Goal: Task Accomplishment & Management: Use online tool/utility

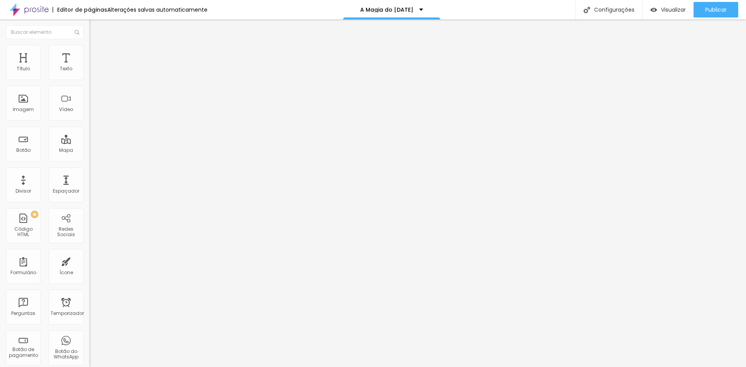
click at [89, 160] on input "https://" at bounding box center [135, 156] width 93 height 8
paste input "https://chat.whatsapp.com/JVBbE81Nbzb5AKKRRB6l3N?mode=ems_copy_t"
type input "https://https://chat.whatsapp.com/JVBbE81Nbzb5AKKRRB6l3N?mode=ems_copy_t"
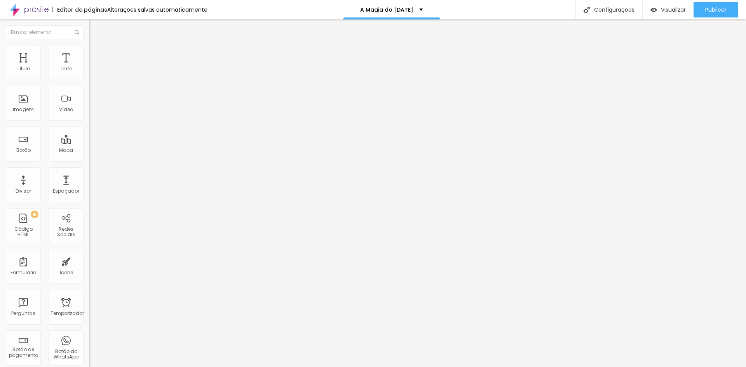
drag, startPoint x: 20, startPoint y: 87, endPoint x: 0, endPoint y: 85, distance: 20.0
click at [89, 86] on div "Texto Click me Alinhamento Tamanho Normal Pequeno Normal Grande Link URL https:…" at bounding box center [133, 117] width 89 height 113
click at [89, 73] on input "Garantir minha Vaga!" at bounding box center [135, 69] width 93 height 8
click at [89, 73] on input "Garantir Minha Vaga!" at bounding box center [135, 69] width 93 height 8
type input "Garantir Minha Vaga!"
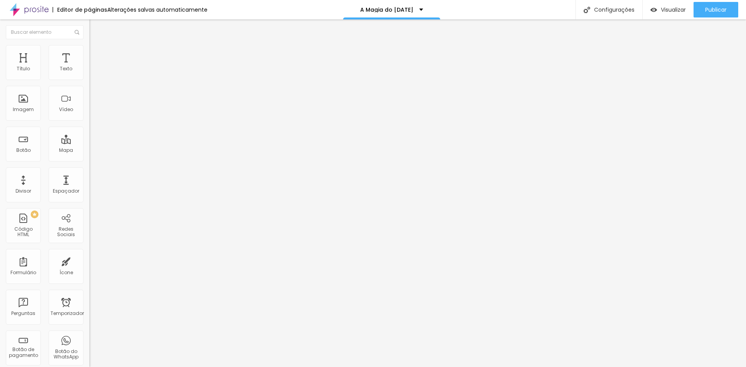
click at [89, 121] on font "Normal" at bounding box center [97, 119] width 17 height 7
click at [89, 139] on font "Grande" at bounding box center [98, 136] width 18 height 7
click at [96, 54] on font "Estilo" at bounding box center [102, 50] width 12 height 7
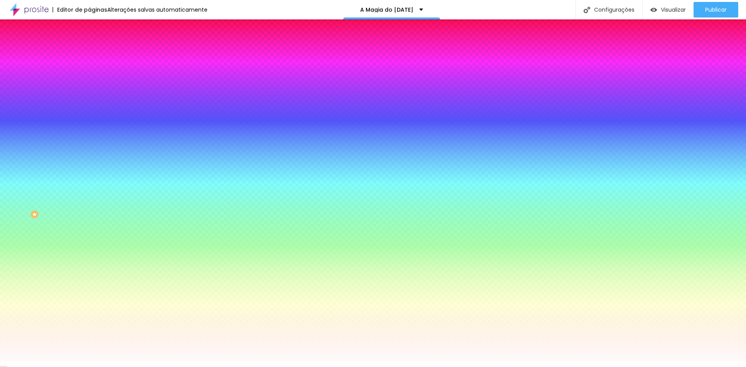
click at [89, 74] on div at bounding box center [133, 74] width 89 height 0
drag, startPoint x: 70, startPoint y: 120, endPoint x: 69, endPoint y: 135, distance: 15.2
click at [69, 135] on div at bounding box center [373, 183] width 746 height 367
type input "#E1FF00"
drag, startPoint x: 26, startPoint y: 88, endPoint x: 73, endPoint y: 84, distance: 48.0
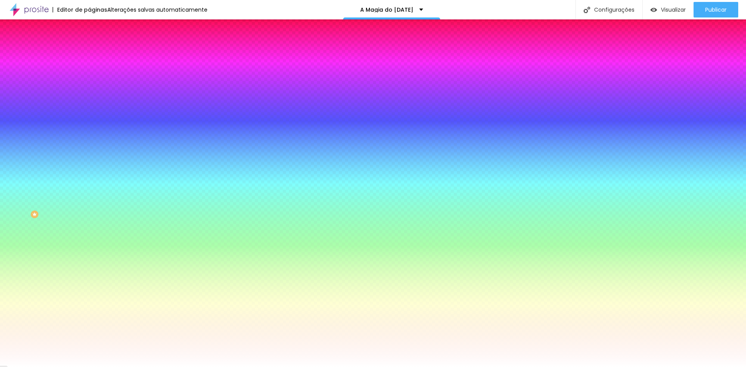
click at [89, 82] on div "Cor de fundo Voltar ao padrão #E1FF00" at bounding box center [133, 71] width 89 height 21
click at [93, 98] on icon "button" at bounding box center [94, 98] width 3 height 3
type input "17"
type input "18"
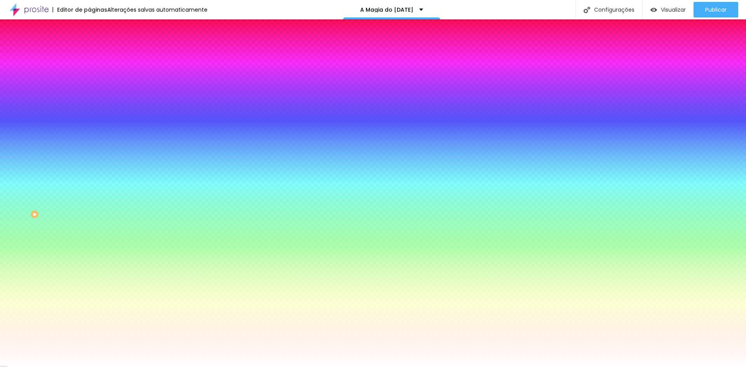
type input "18"
type input "19"
type input "20"
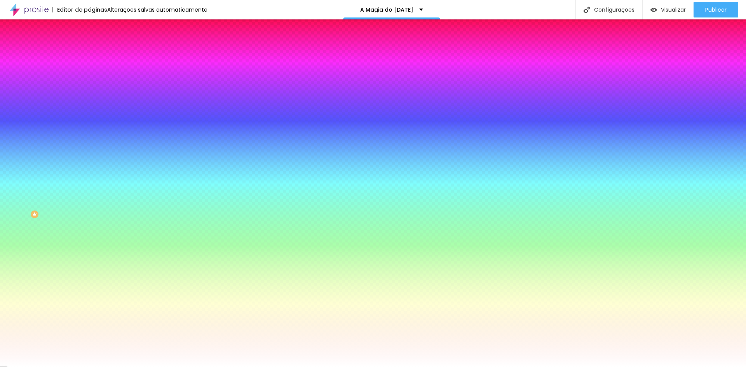
type input "21"
type input "22"
type input "23"
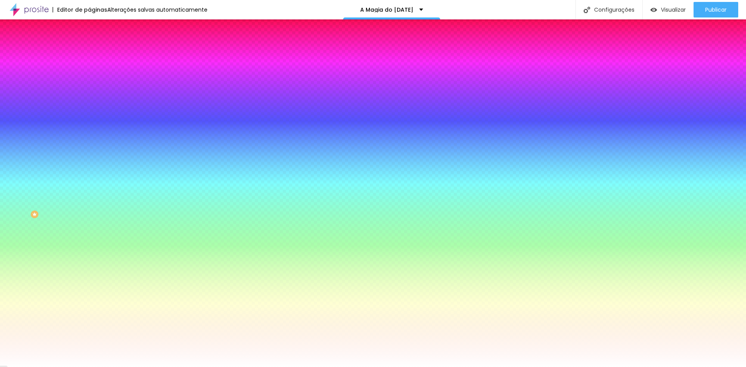
type input "23"
type input "24"
type input "25"
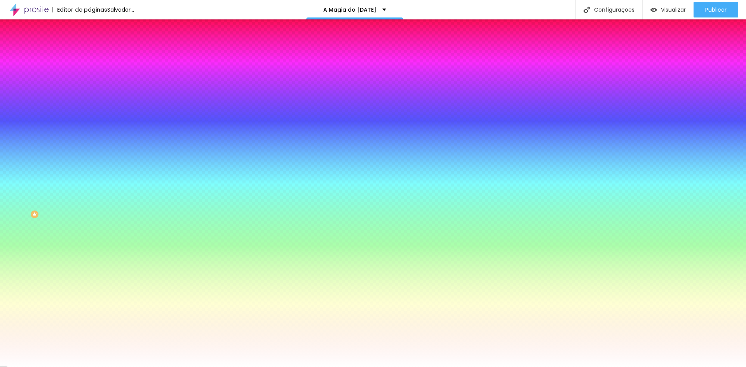
type input "24"
type input "25"
type input "26"
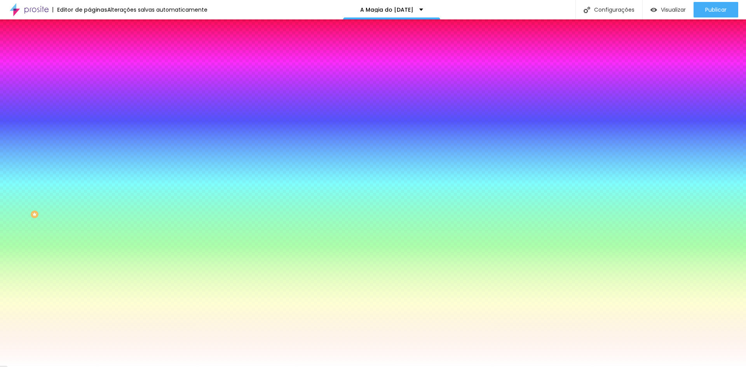
type input "26"
drag, startPoint x: 119, startPoint y: 152, endPoint x: 141, endPoint y: 151, distance: 22.9
type input "26"
click at [50, 367] on div at bounding box center [373, 367] width 746 height 0
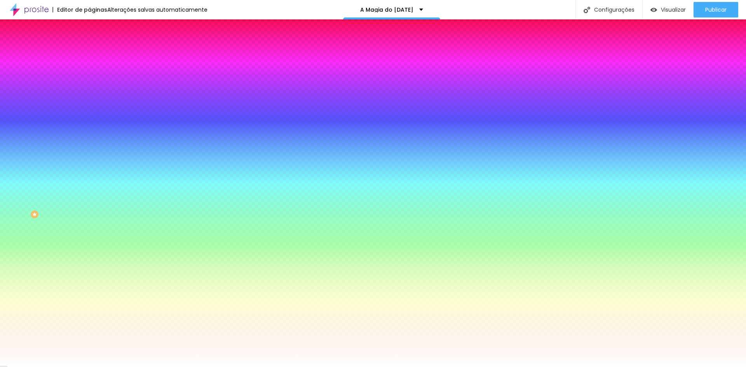
click at [89, 117] on button "button" at bounding box center [94, 121] width 11 height 8
type input "1"
type input "2"
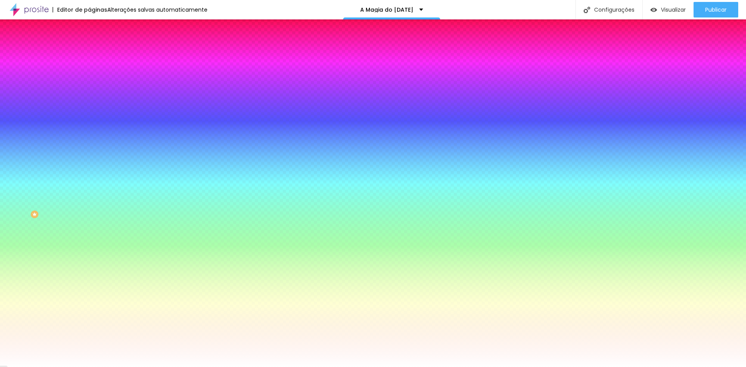
type input "3"
type input "4"
type input "5"
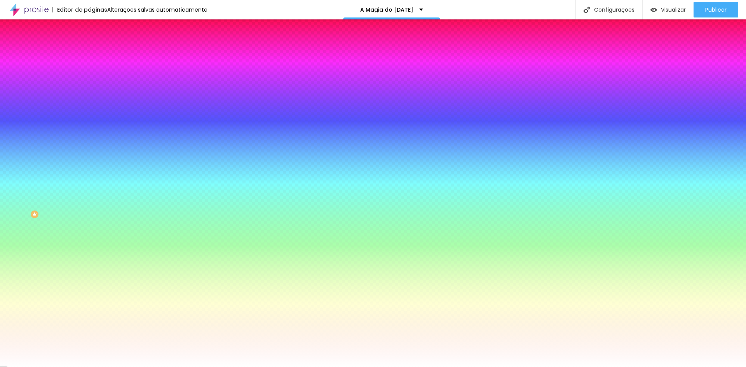
type input "5"
type input "6"
type input "7"
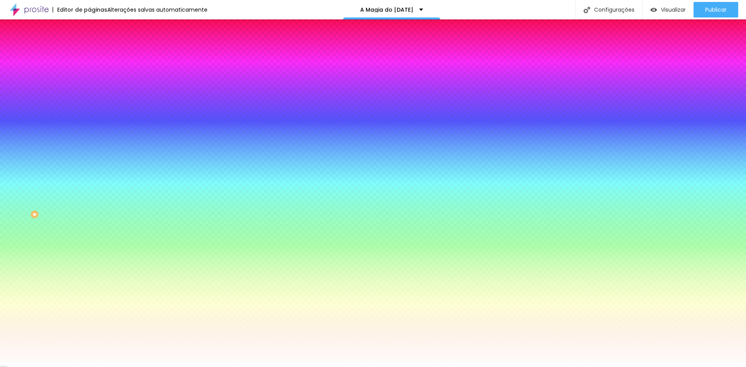
type input "8"
type input "9"
type input "10"
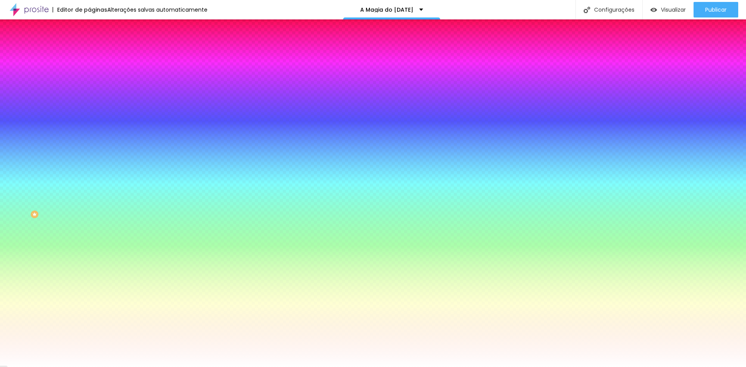
type input "10"
type input "11"
type input "12"
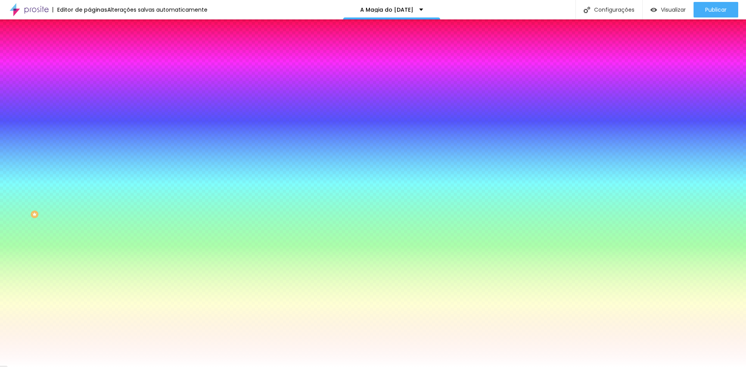
type input "13"
type input "14"
type input "15"
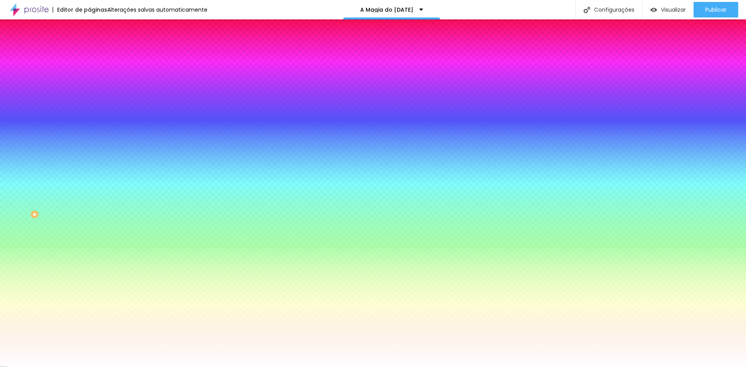
type input "15"
type input "16"
type input "17"
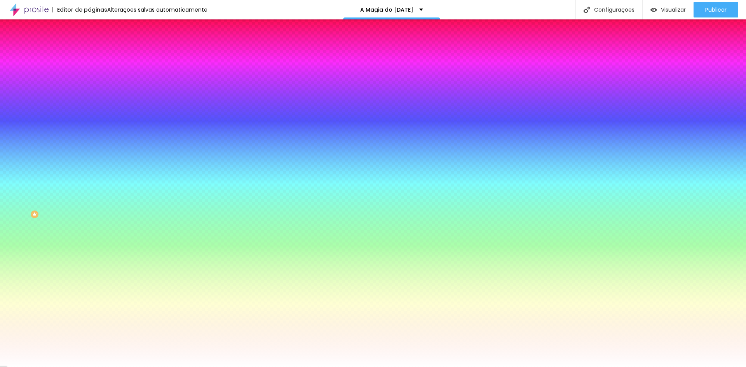
type input "18"
type input "19"
type input "20"
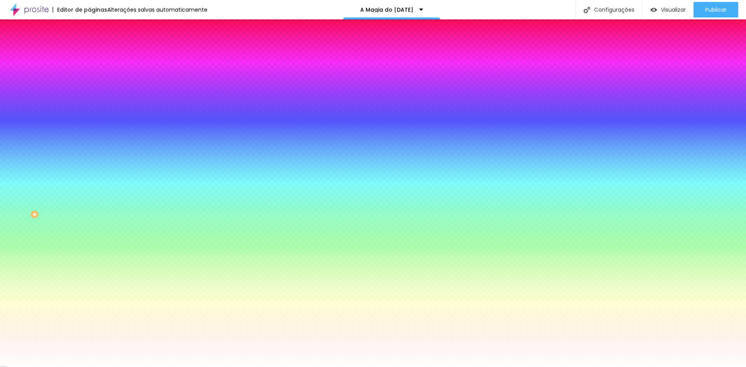
type input "20"
type input "21"
drag, startPoint x: 87, startPoint y: 145, endPoint x: 145, endPoint y: 146, distance: 57.6
type input "21"
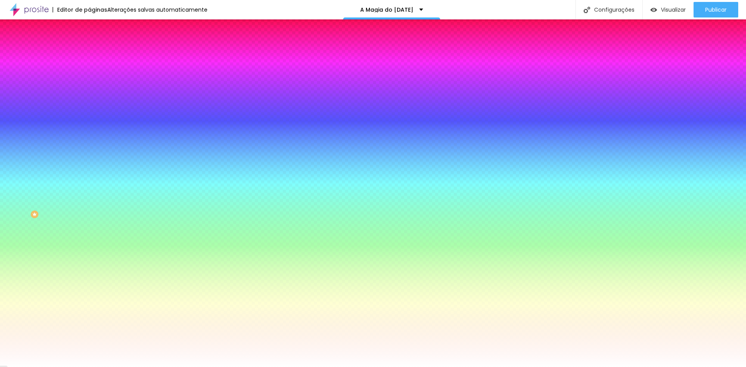
type input "1"
drag, startPoint x: 85, startPoint y: 166, endPoint x: 101, endPoint y: 166, distance: 15.9
type input "1"
click at [40, 367] on div at bounding box center [373, 367] width 746 height 0
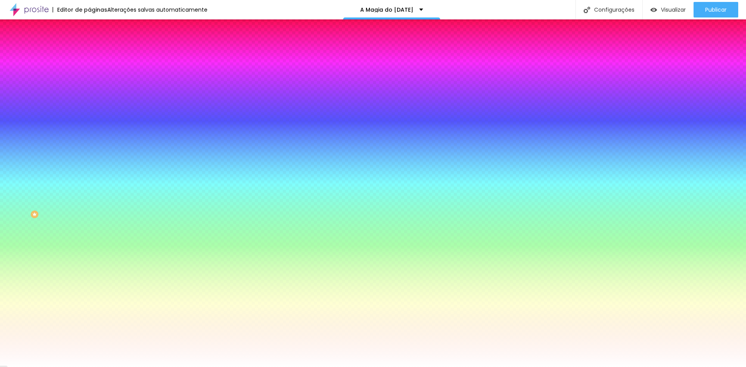
click at [89, 264] on div at bounding box center [133, 264] width 89 height 0
type input "#FF0000"
drag, startPoint x: 47, startPoint y: 178, endPoint x: 85, endPoint y: 172, distance: 38.6
click at [89, 251] on div "Cor de fundo Voltar ao padrão #FF0000" at bounding box center [133, 261] width 89 height 21
click at [89, 286] on div at bounding box center [133, 286] width 89 height 0
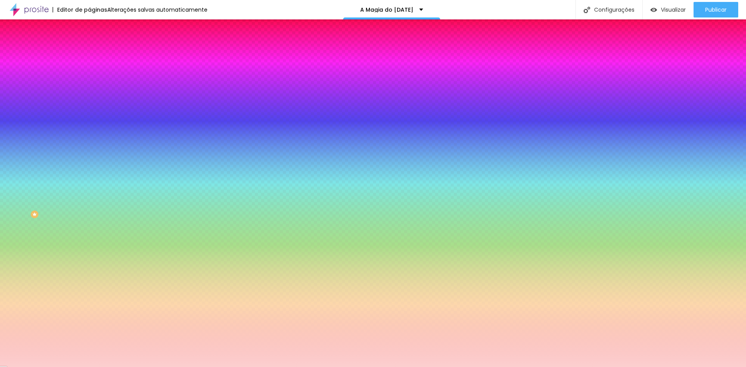
type input "#FFFFFF"
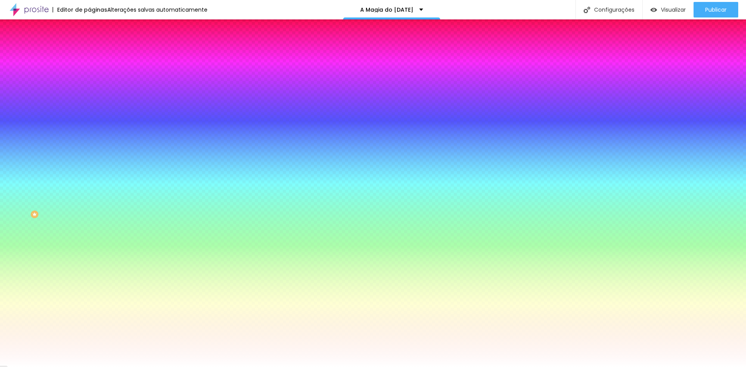
drag, startPoint x: 44, startPoint y: 198, endPoint x: 0, endPoint y: 184, distance: 46.0
click at [89, 185] on div "Cor de fundo Voltar ao padrão #E1FF00 Tipografia Voltar ao padrão Borda Voltar …" at bounding box center [133, 188] width 89 height 254
click at [89, 58] on li "Avançado" at bounding box center [133, 57] width 89 height 8
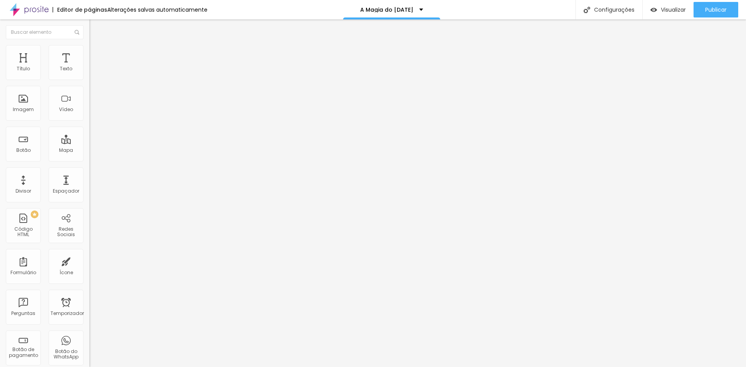
type input "11"
type input "17"
type input "18"
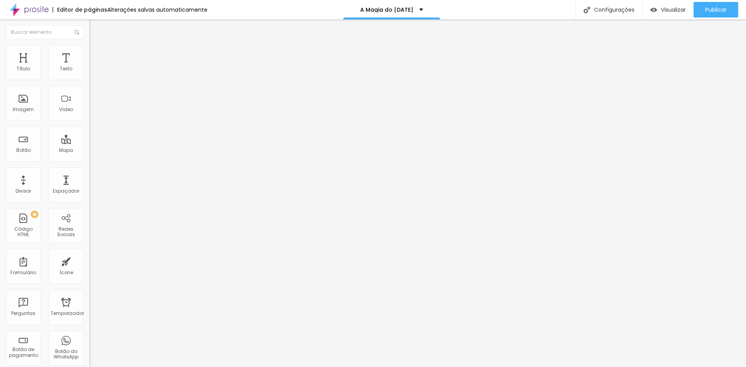
type input "18"
type input "19"
type input "20"
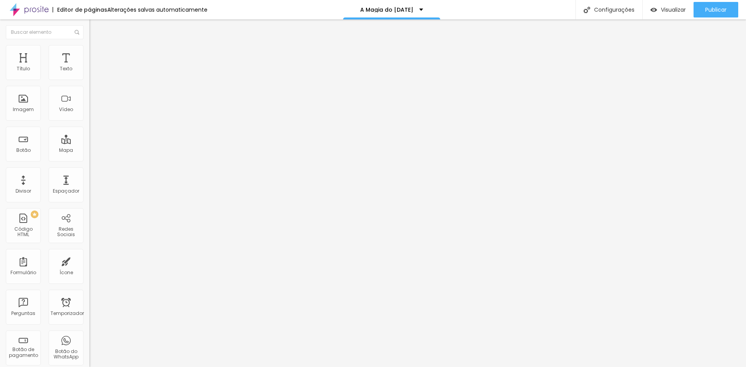
type input "21"
type input "22"
type input "23"
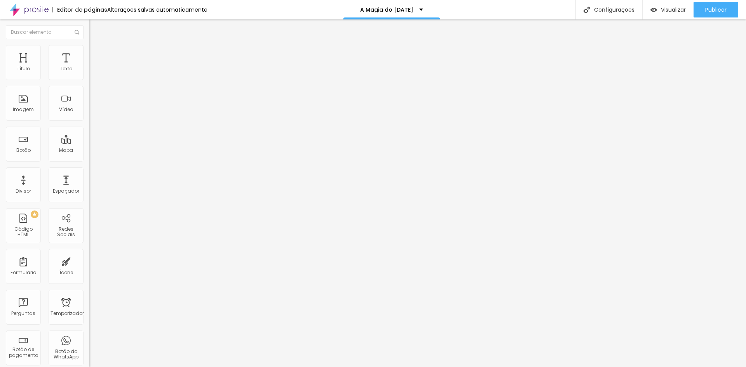
type input "23"
type input "24"
type input "25"
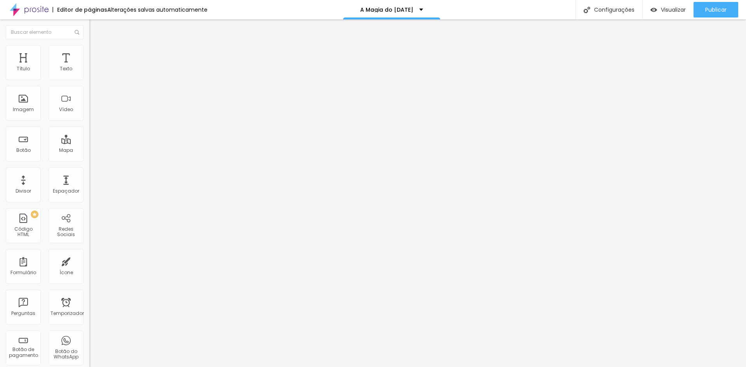
type input "26"
type input "27"
type input "28"
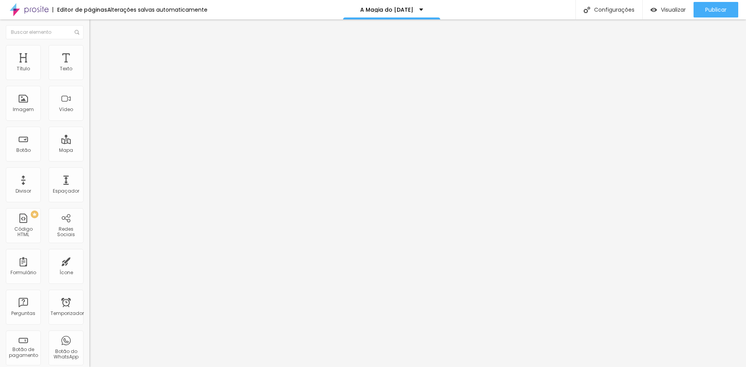
type input "28"
type input "29"
type input "30"
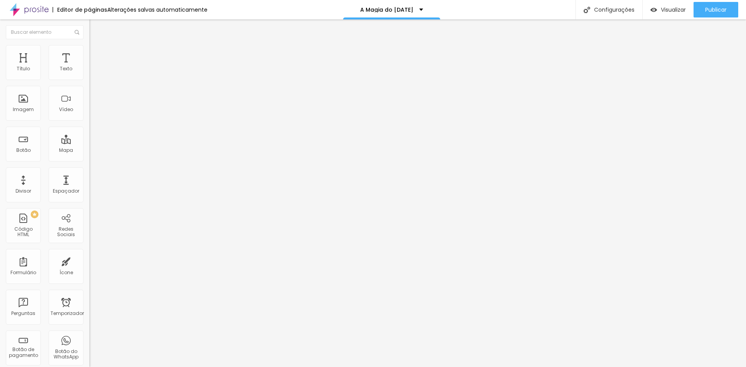
type input "31"
type input "32"
type input "33"
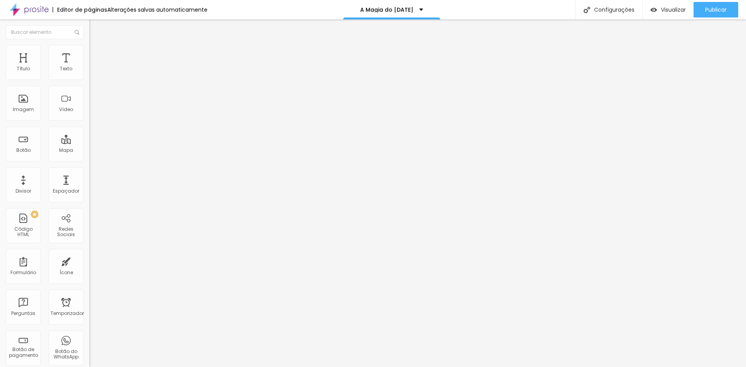
type input "33"
type input "34"
type input "35"
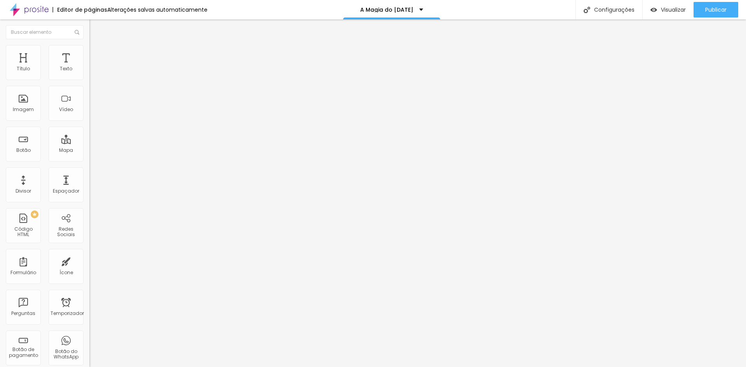
type input "36"
type input "37"
type input "38"
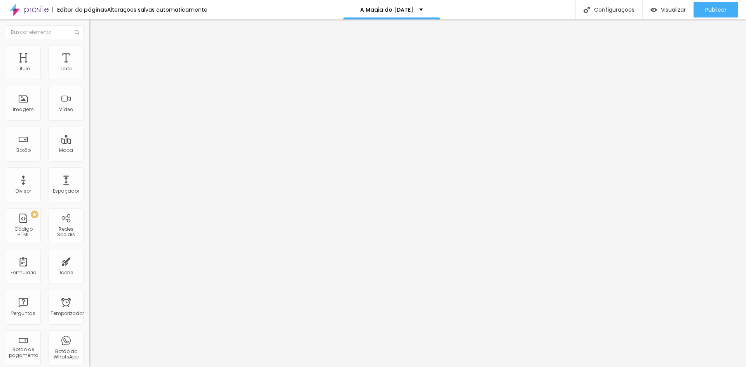
type input "38"
type input "39"
type input "40"
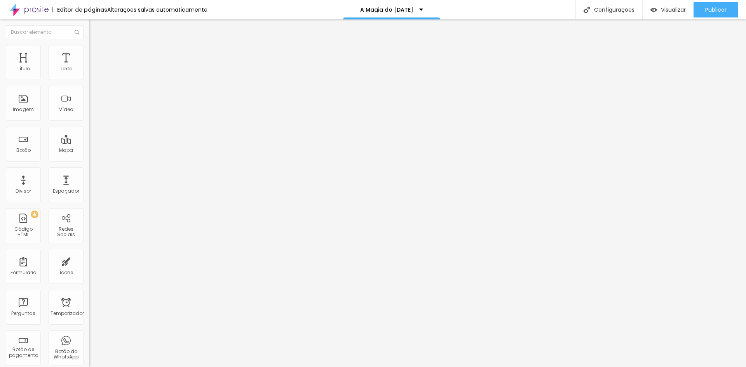
type input "41"
type input "42"
type input "43"
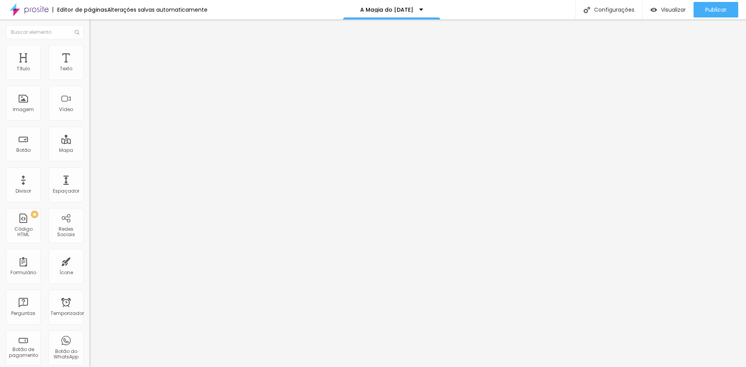
type input "43"
type input "44"
type input "45"
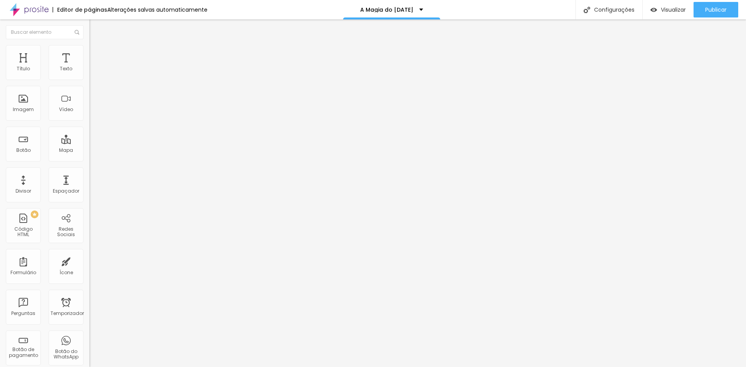
type input "46"
type input "47"
type input "48"
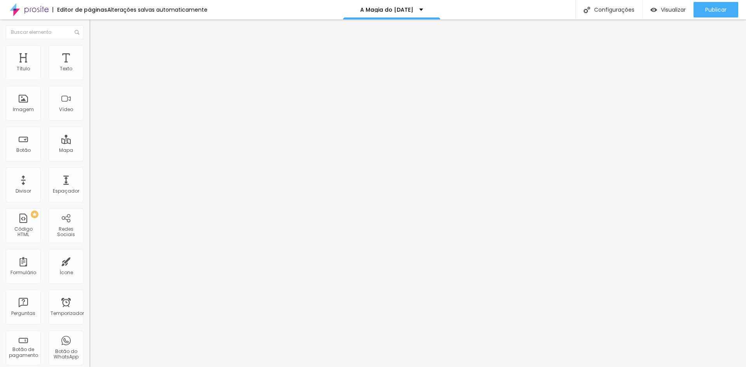
type input "48"
type input "49"
type input "50"
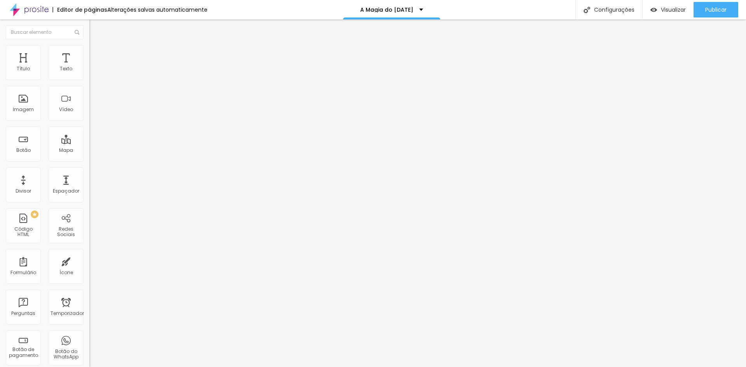
type input "51"
type input "50"
type input "49"
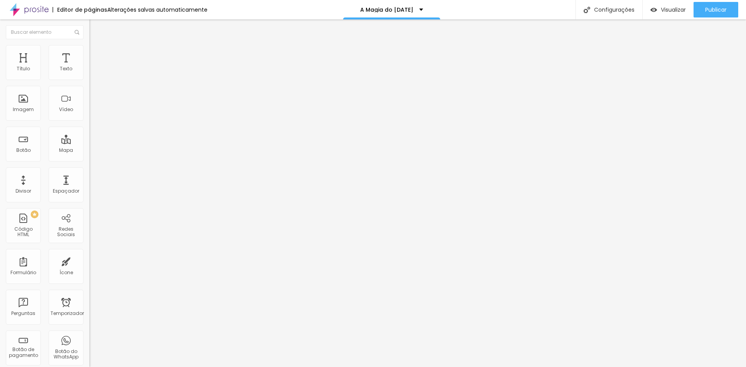
type input "49"
type input "48"
type input "47"
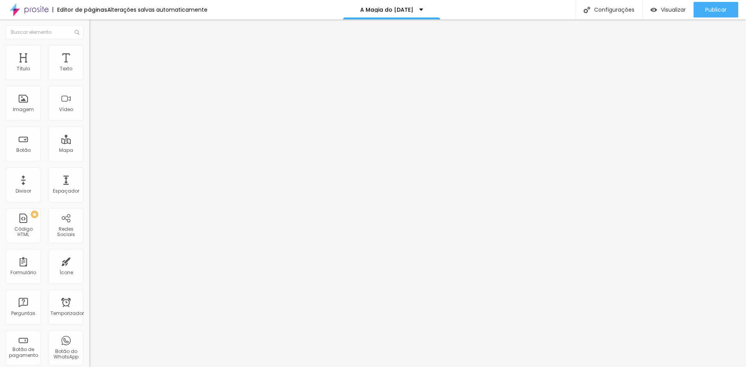
type input "46"
type input "45"
type input "44"
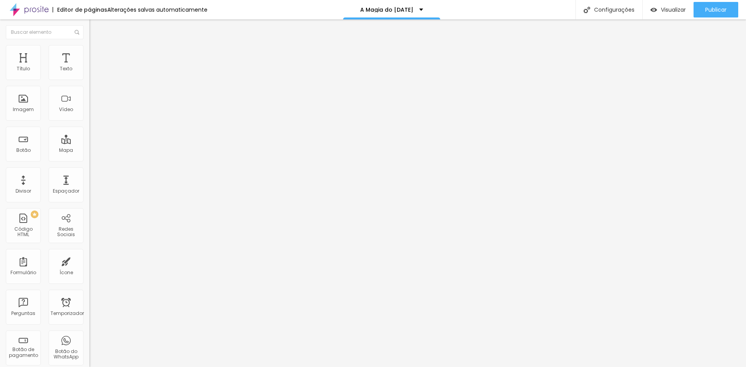
type input "44"
type input "43"
type input "42"
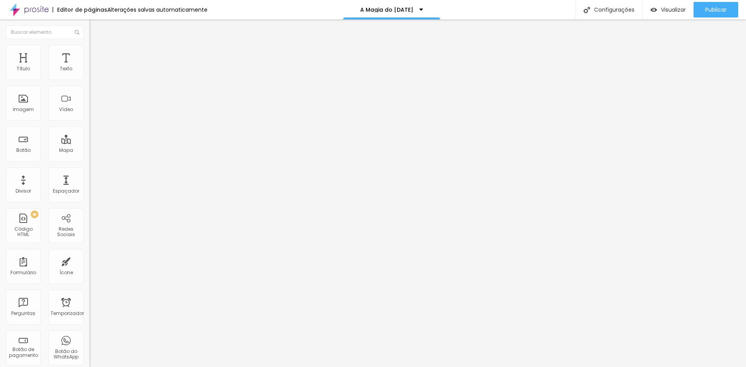
type input "41"
type input "40"
type input "39"
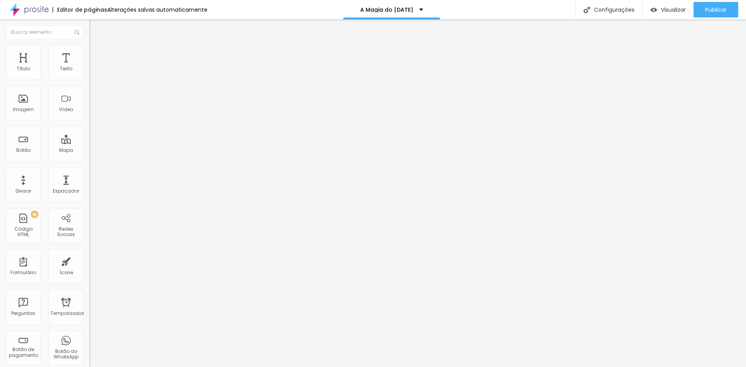
type input "39"
type input "38"
drag, startPoint x: 23, startPoint y: 75, endPoint x: 36, endPoint y: 78, distance: 13.1
type input "38"
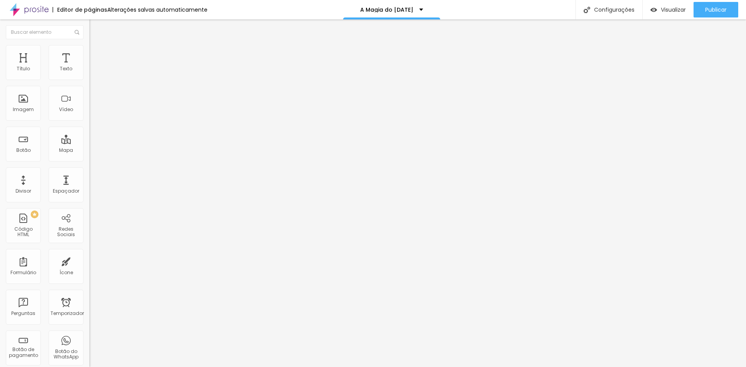
click at [89, 151] on input "range" at bounding box center [114, 154] width 50 height 6
type input "11"
type input "12"
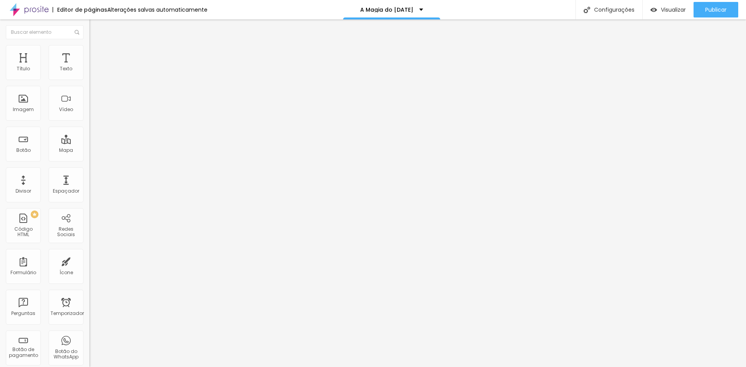
type input "14"
type input "16"
type input "17"
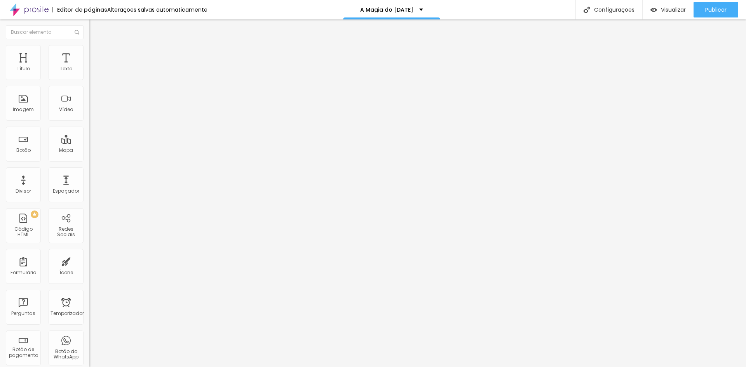
type input "17"
type input "18"
type input "21"
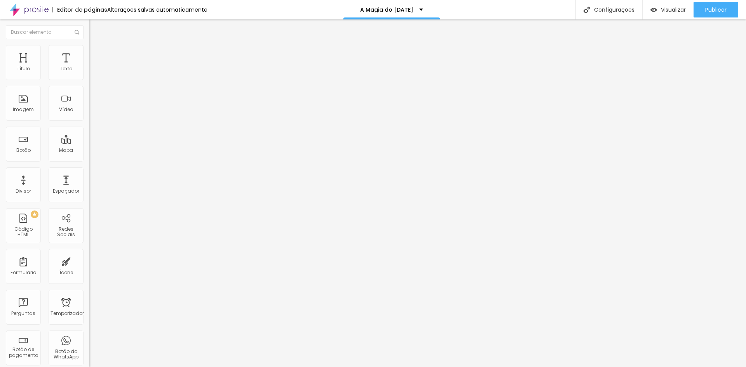
type input "24"
type input "25"
type input "26"
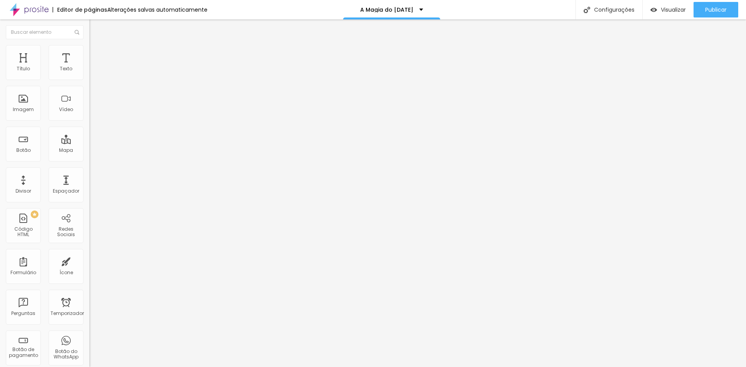
type input "26"
type input "27"
type input "28"
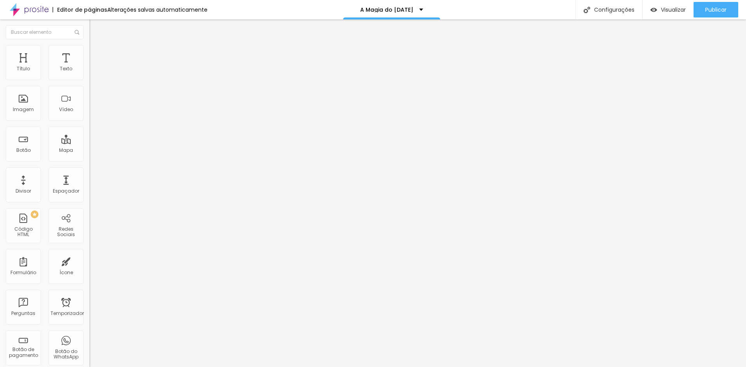
type input "29"
type input "30"
drag, startPoint x: 26, startPoint y: 92, endPoint x: 32, endPoint y: 91, distance: 6.3
click at [89, 261] on input "range" at bounding box center [114, 264] width 50 height 6
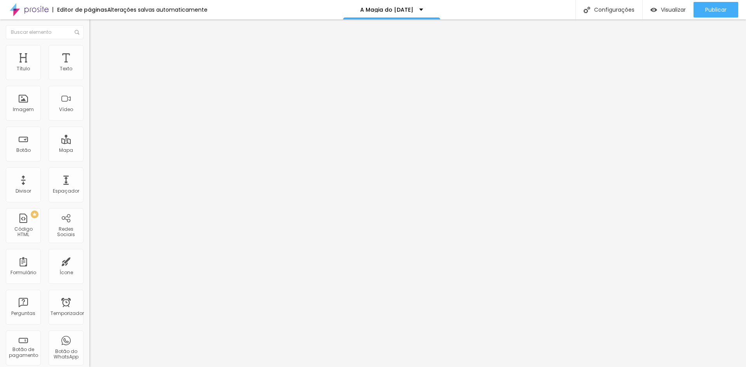
click at [96, 46] on font "Conteúdo" at bounding box center [108, 42] width 24 height 7
click at [712, 8] on font "Publicar" at bounding box center [716, 10] width 21 height 8
click at [674, 8] on font "Visualizar" at bounding box center [666, 10] width 25 height 8
drag, startPoint x: 26, startPoint y: 161, endPoint x: 5, endPoint y: 164, distance: 21.6
click at [89, 160] on input "https://https://chat.whatsapp.com/JVBbE81Nbzb5AKKRRB6l3N?mode=ems_copy_t" at bounding box center [135, 156] width 93 height 8
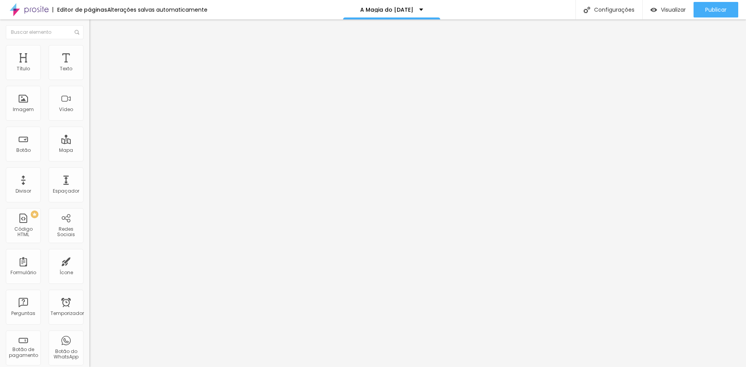
click at [89, 175] on font "Abrir em uma nova aba" at bounding box center [113, 172] width 49 height 6
click at [712, 9] on font "Publicar" at bounding box center [716, 10] width 21 height 8
click at [672, 9] on font "Visualizar" at bounding box center [666, 10] width 25 height 8
click at [89, 65] on div "Modo" at bounding box center [133, 63] width 89 height 5
click at [89, 83] on font "Completo" at bounding box center [101, 79] width 24 height 7
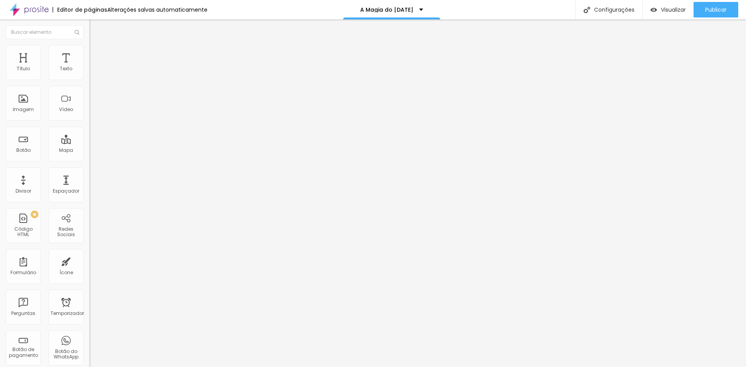
click at [89, 75] on font "Encaixotado" at bounding box center [104, 72] width 30 height 7
click at [89, 83] on font "Completo" at bounding box center [101, 79] width 24 height 7
click at [89, 52] on li "Estilo" at bounding box center [133, 49] width 89 height 8
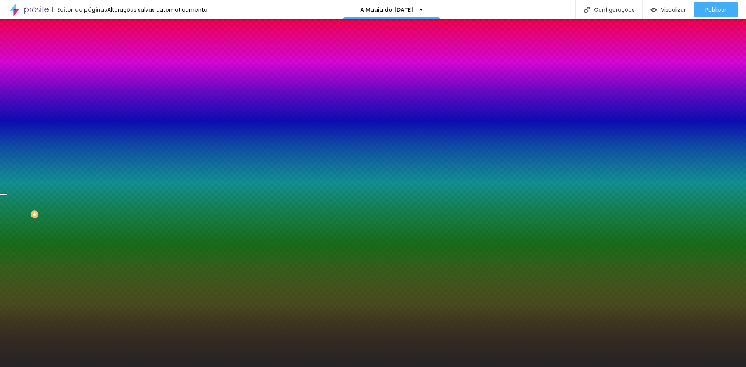
click at [89, 81] on font "Nenhum" at bounding box center [99, 77] width 20 height 7
click at [89, 93] on span "Paralaxe" at bounding box center [99, 89] width 21 height 7
click at [96, 93] on font "Paralaxe" at bounding box center [106, 89] width 21 height 7
click at [89, 86] on font "Nenhum" at bounding box center [99, 82] width 20 height 7
click at [89, 93] on font "Paralaxe" at bounding box center [99, 89] width 21 height 7
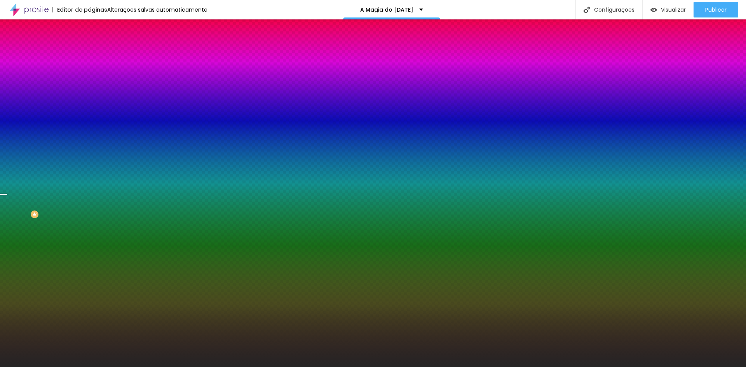
click at [89, 53] on li "Avançado" at bounding box center [133, 57] width 89 height 8
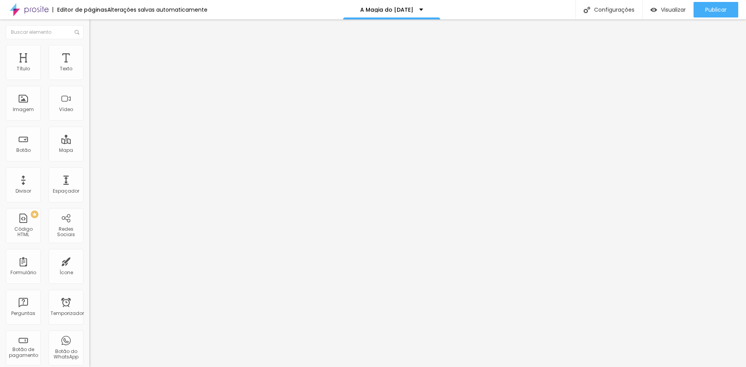
type input "5"
type input "10"
type input "15"
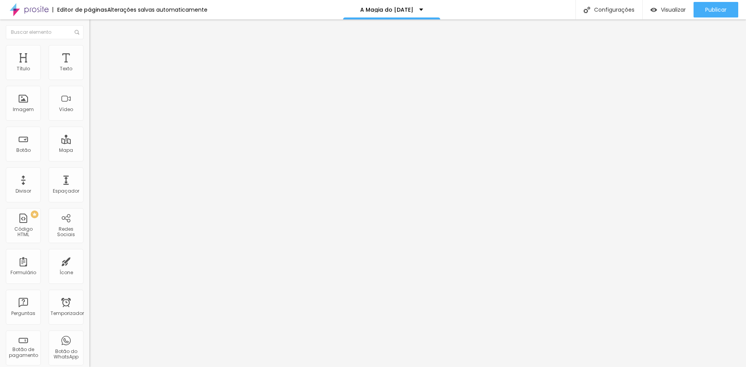
type input "15"
type input "20"
type input "25"
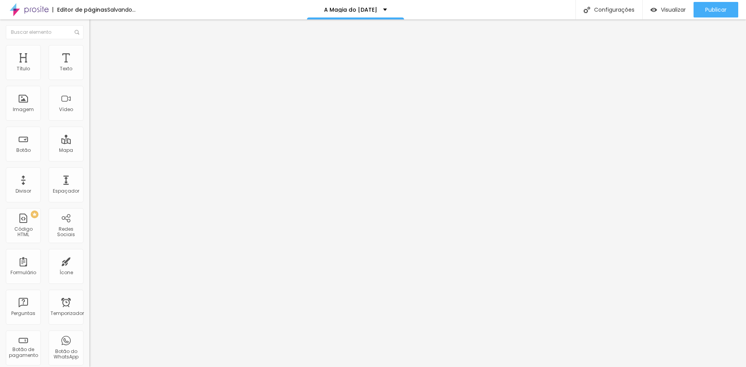
type input "30"
type input "25"
type input "20"
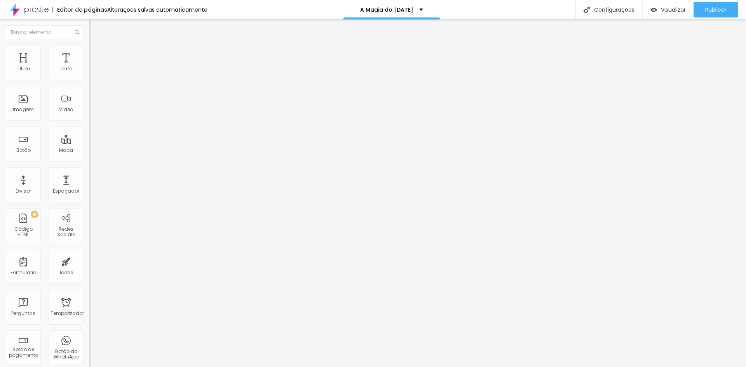
type input "20"
type input "15"
type input "10"
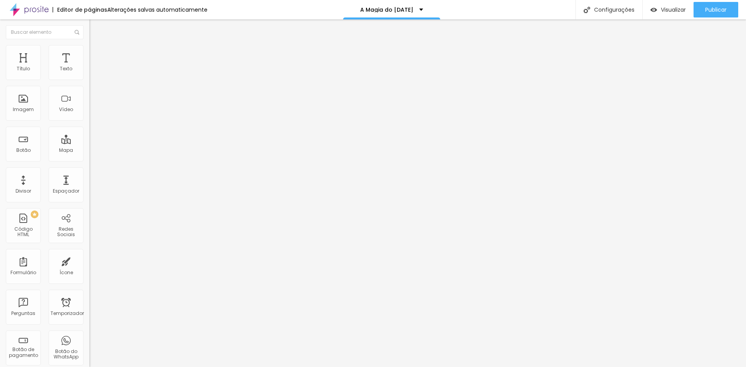
type input "5"
type input "0"
drag, startPoint x: 19, startPoint y: 77, endPoint x: 5, endPoint y: 85, distance: 15.7
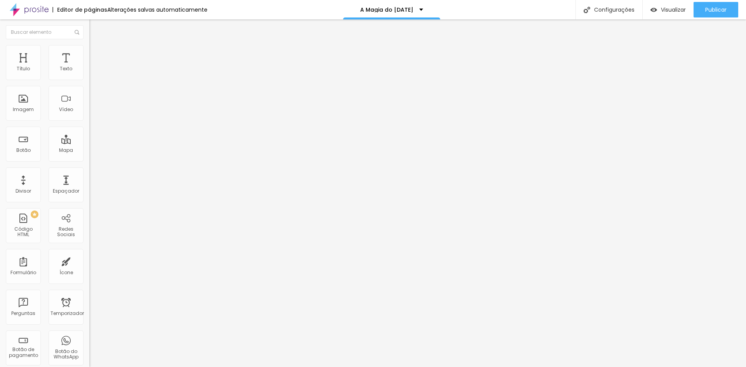
click at [89, 151] on input "range" at bounding box center [114, 154] width 50 height 6
type input "113"
type input "108"
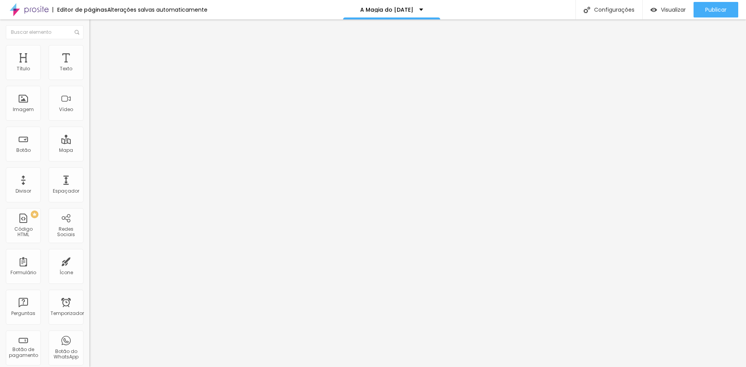
type input "102"
type input "97"
type input "71"
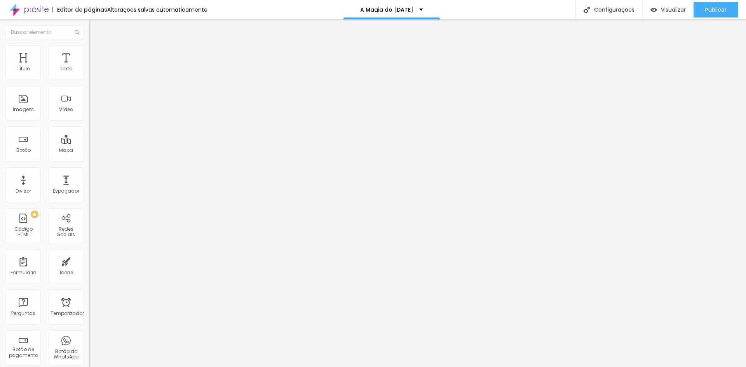
type input "71"
type input "60"
type input "23"
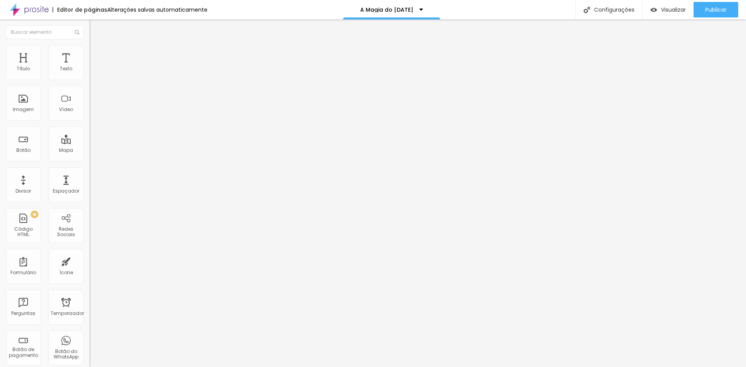
type input "0"
type input "2"
type input "13"
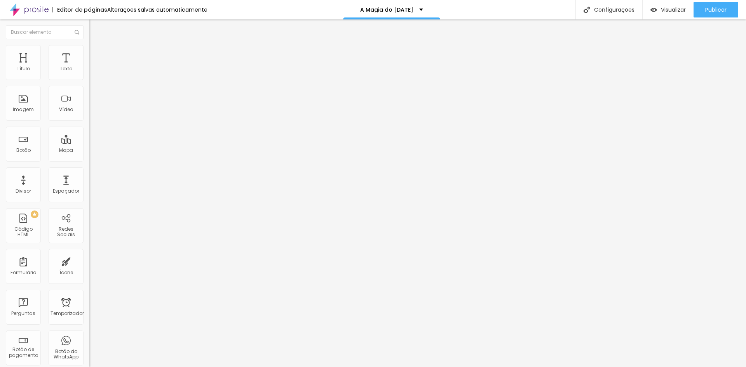
type input "13"
type input "65"
type input "86"
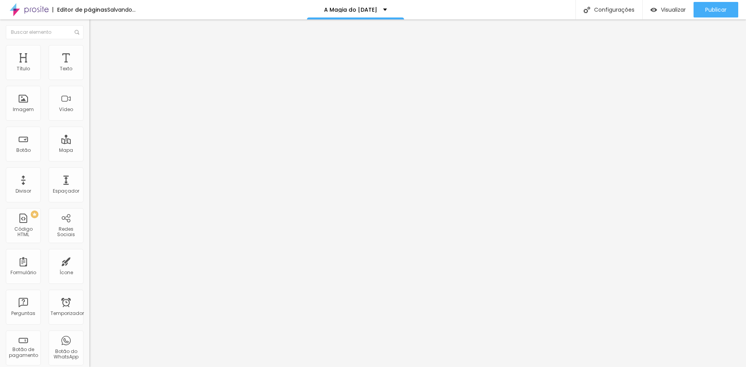
type input "92"
type input "97"
type input "129"
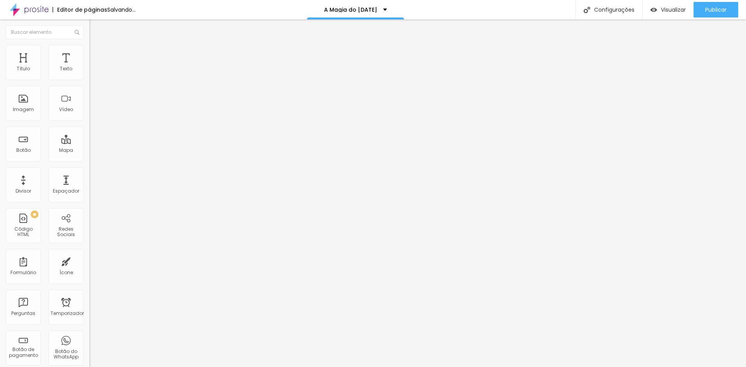
type input "129"
type input "139"
type input "144"
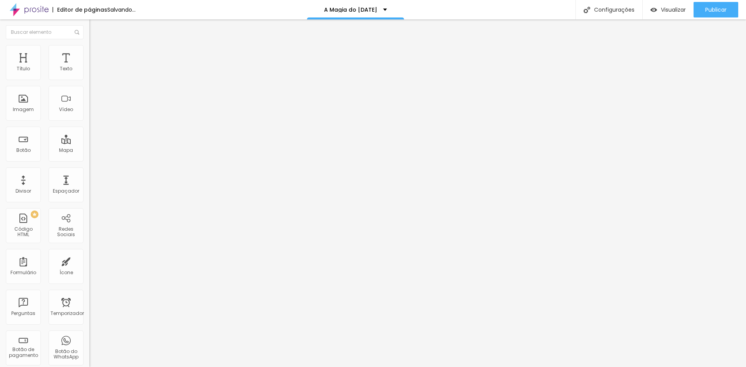
type input "181"
type input "192"
type input "197"
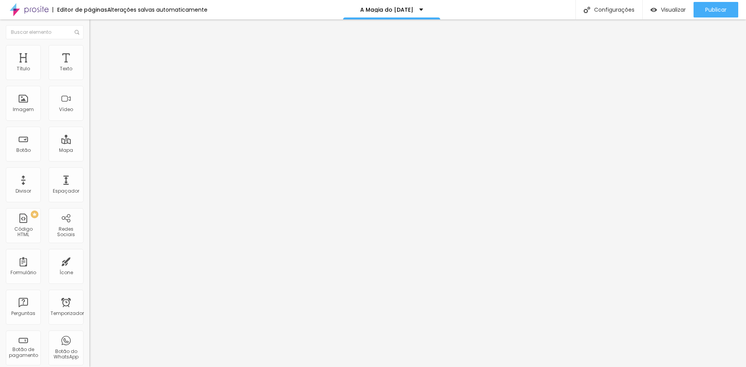
type input "197"
type input "202"
type input "213"
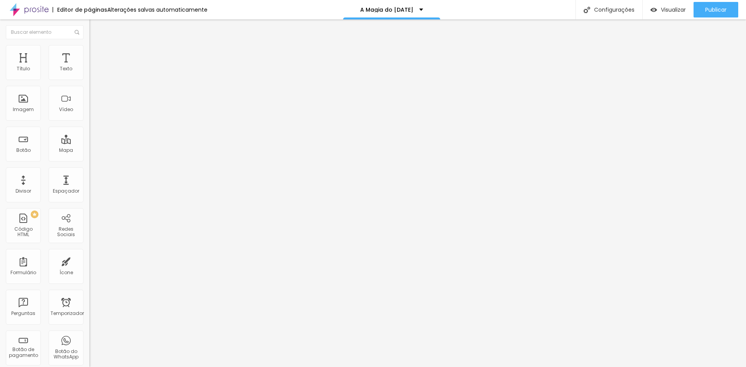
type input "218"
type input "223"
type input "229"
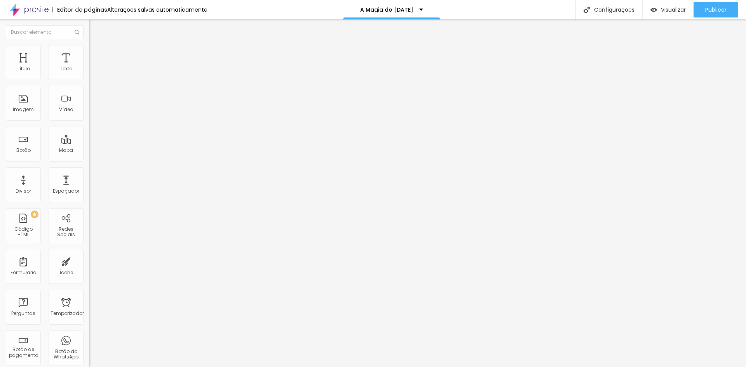
type input "229"
type input "234"
type input "239"
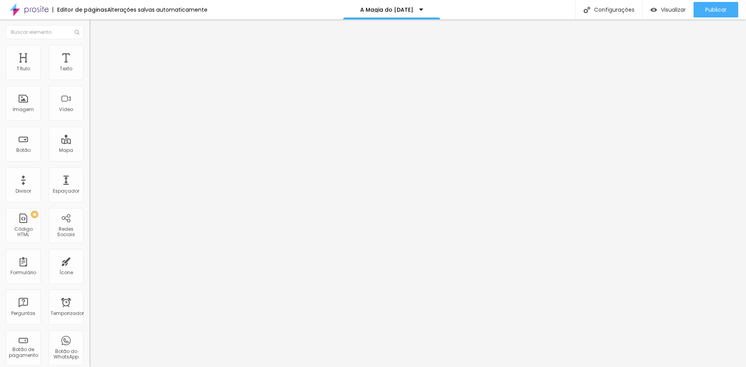
type input "245"
type input "250"
type input "255"
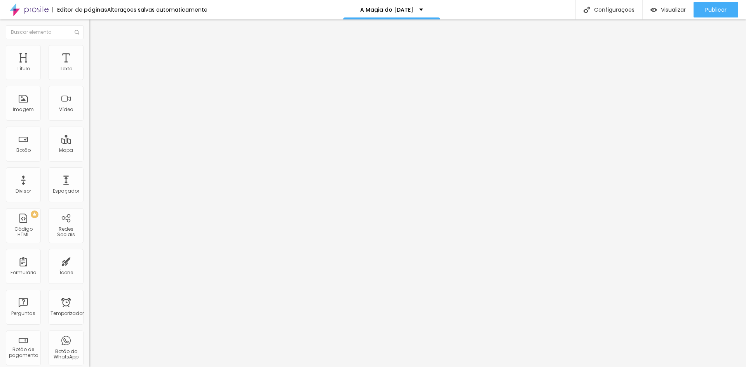
type input "255"
type input "260"
type input "266"
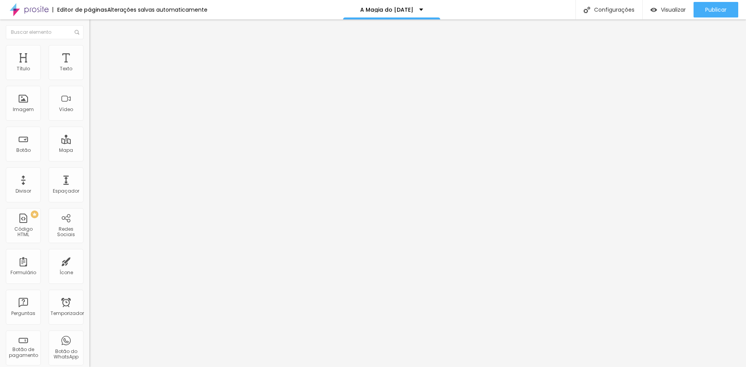
type input "271"
type input "276"
type input "281"
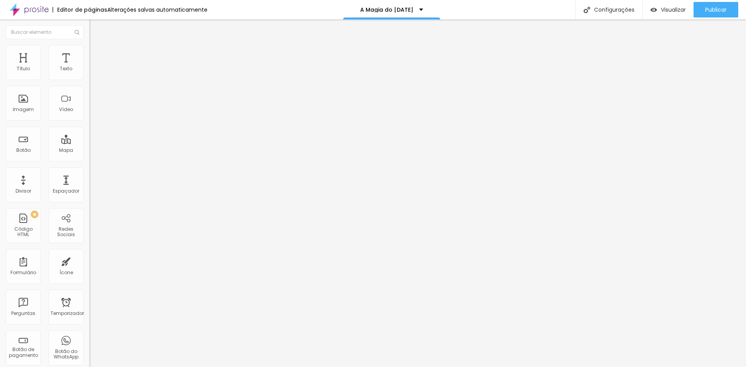
type input "281"
type input "287"
type input "281"
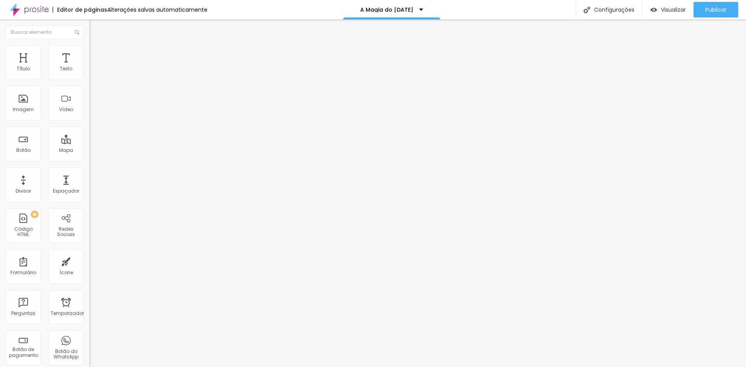
type input "276"
type input "271"
type input "266"
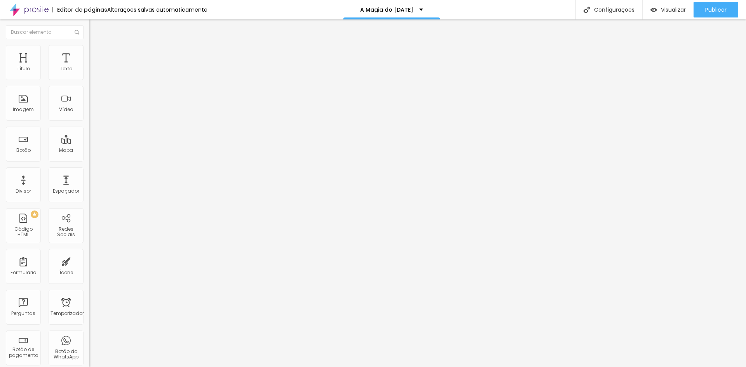
type input "266"
type input "260"
type input "250"
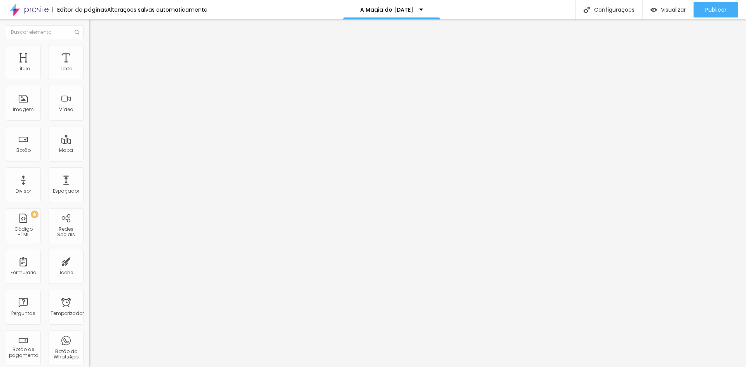
type input "245"
type input "239"
type input "234"
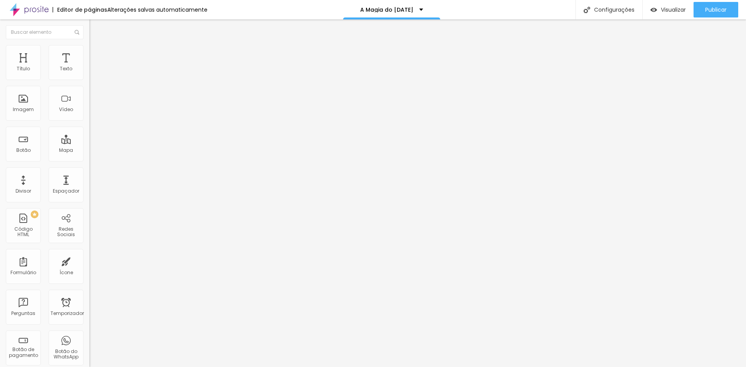
type input "234"
type input "229"
type input "223"
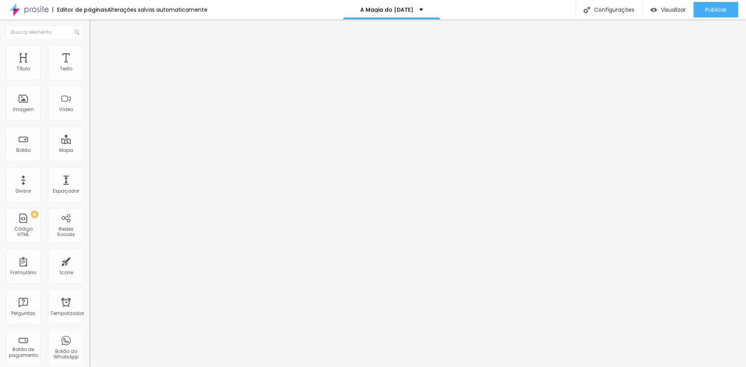
type input "218"
type input "213"
type input "208"
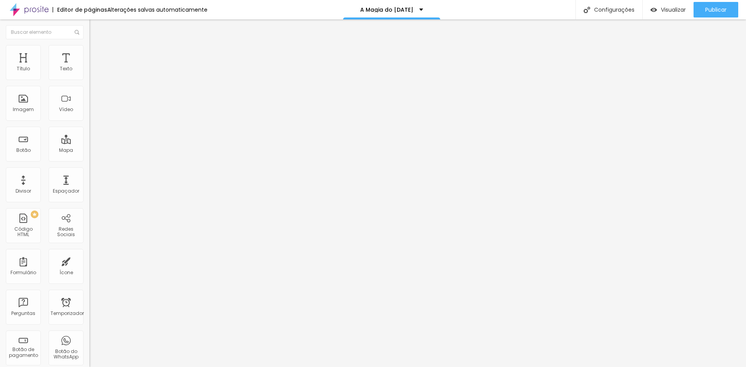
type input "208"
type input "202"
type input "197"
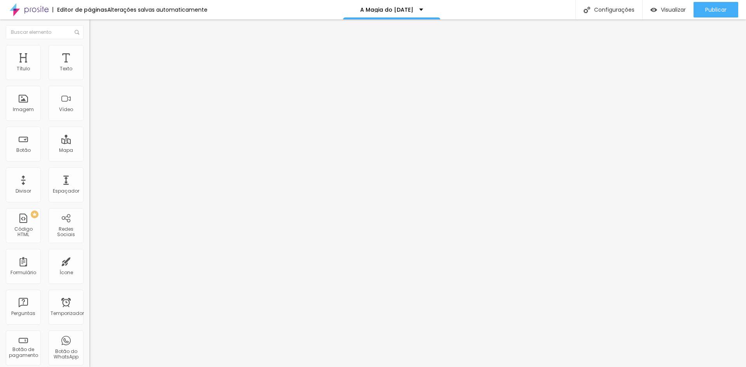
type input "192"
type input "187"
type input "181"
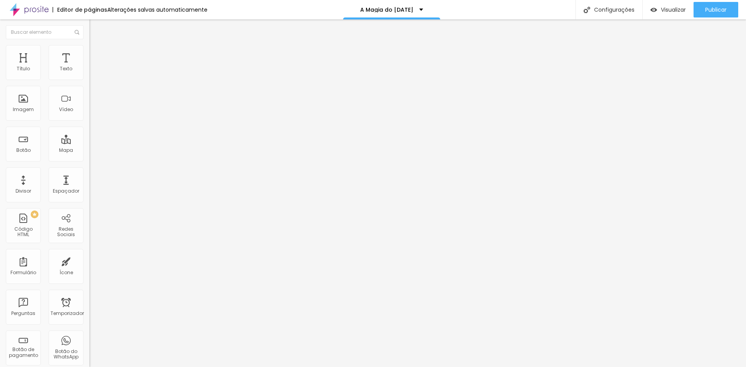
type input "181"
type input "176"
type input "171"
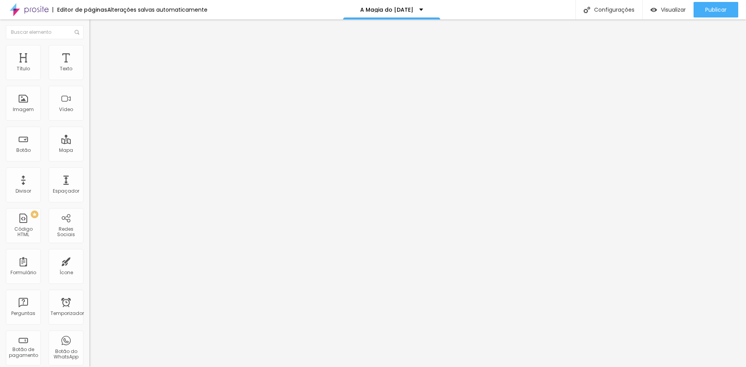
type input "165"
type input "160"
type input "155"
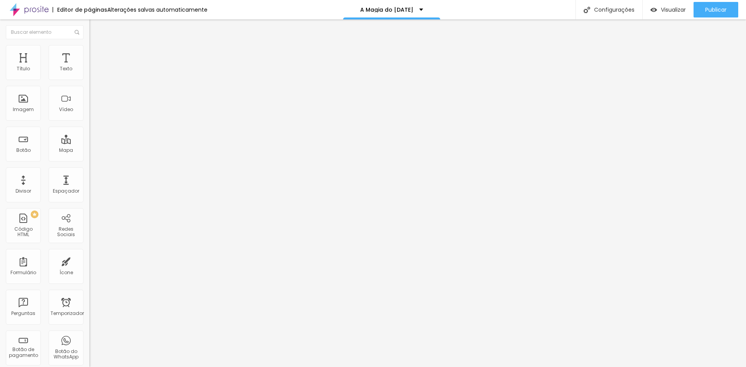
type input "155"
type input "150"
type input "144"
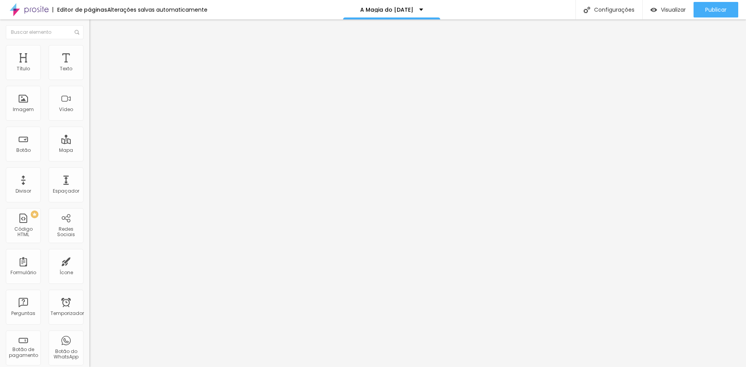
type input "139"
type input "134"
type input "123"
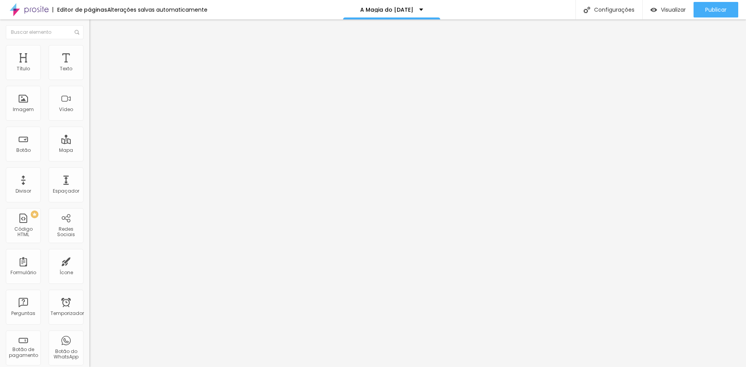
type input "123"
type input "118"
type input "113"
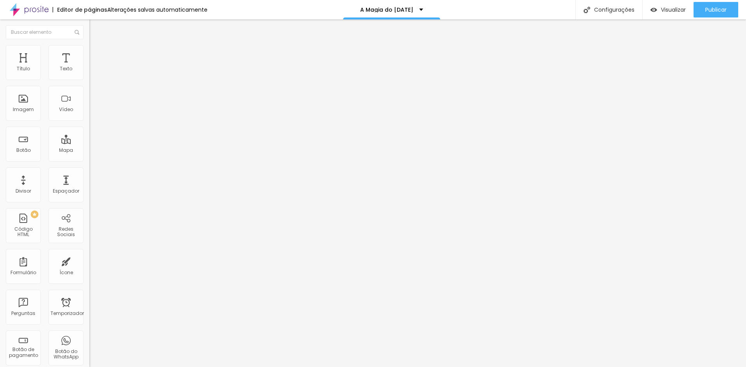
type input "108"
type input "102"
type input "108"
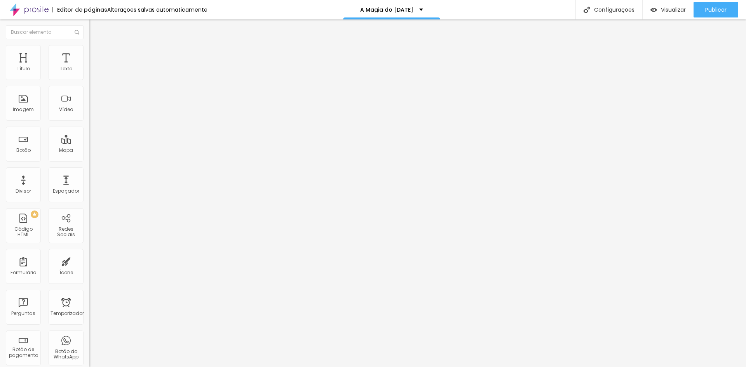
type input "108"
type input "113"
type input "118"
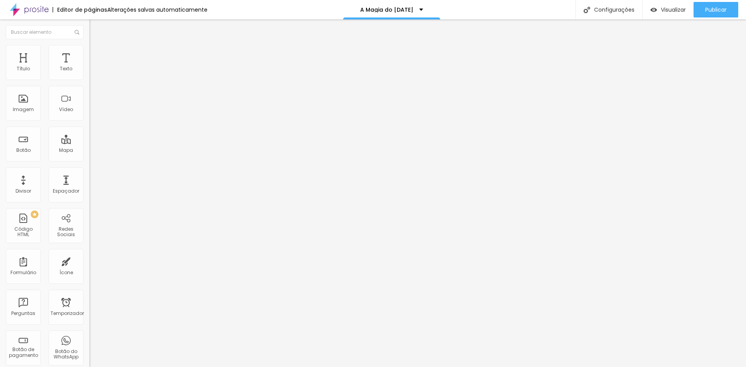
type input "123"
type input "129"
type input "134"
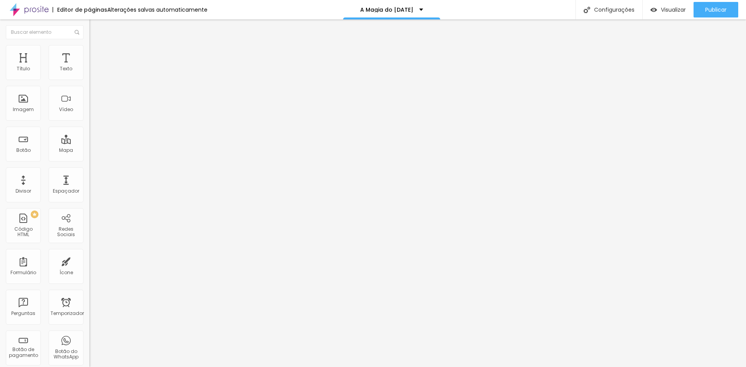
type input "134"
type input "139"
type input "144"
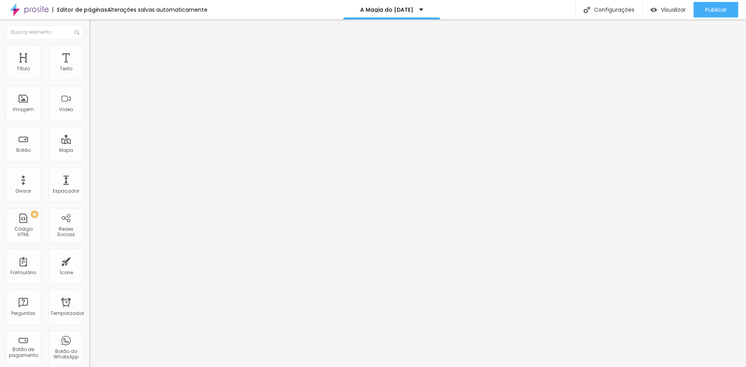
type input "150"
type input "155"
type input "160"
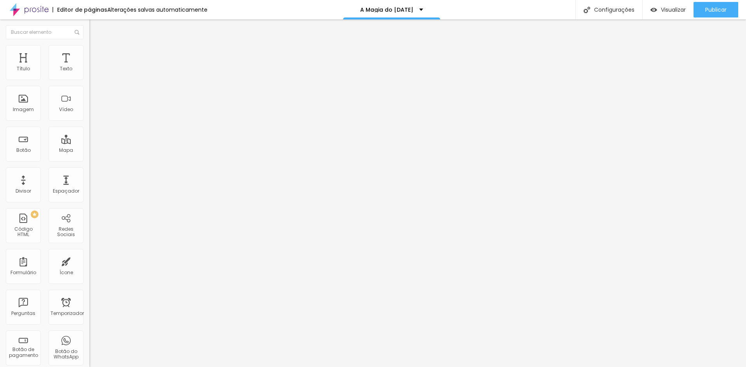
type input "160"
type input "165"
type input "171"
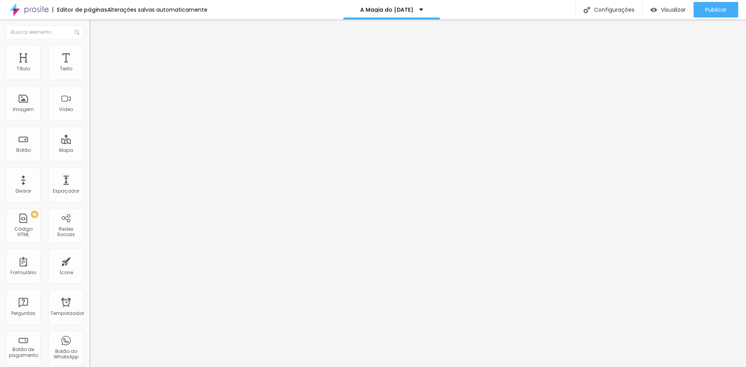
type input "176"
drag, startPoint x: 25, startPoint y: 91, endPoint x: 30, endPoint y: 94, distance: 5.6
type input "176"
click at [89, 261] on input "range" at bounding box center [114, 264] width 50 height 6
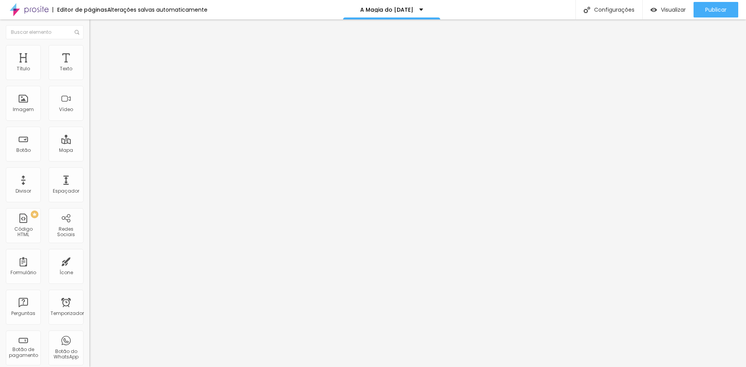
click at [89, 71] on font "Completo" at bounding box center [101, 67] width 24 height 7
click at [89, 75] on font "Encaixotado" at bounding box center [104, 72] width 30 height 7
click at [89, 83] on span "Completo" at bounding box center [101, 79] width 24 height 7
click at [96, 54] on font "Estilo" at bounding box center [102, 50] width 12 height 7
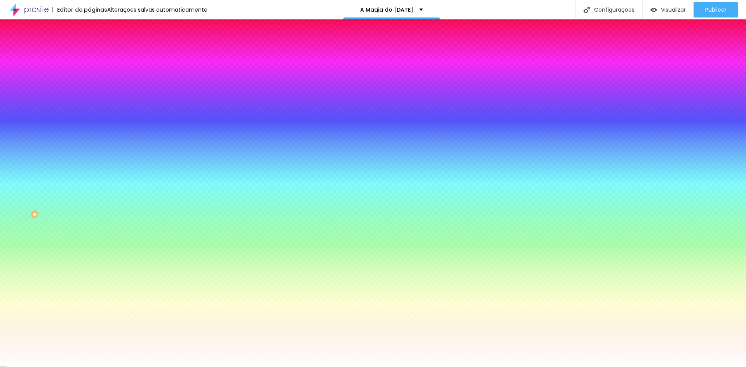
click at [89, 81] on font "Nenhum" at bounding box center [99, 77] width 20 height 7
click at [89, 93] on font "Paralaxe" at bounding box center [99, 89] width 21 height 7
click at [89, 86] on font "Nenhum" at bounding box center [99, 82] width 20 height 7
click at [89, 93] on font "Paralaxe" at bounding box center [99, 89] width 21 height 7
click at [96, 55] on font "Avançado" at bounding box center [109, 58] width 26 height 7
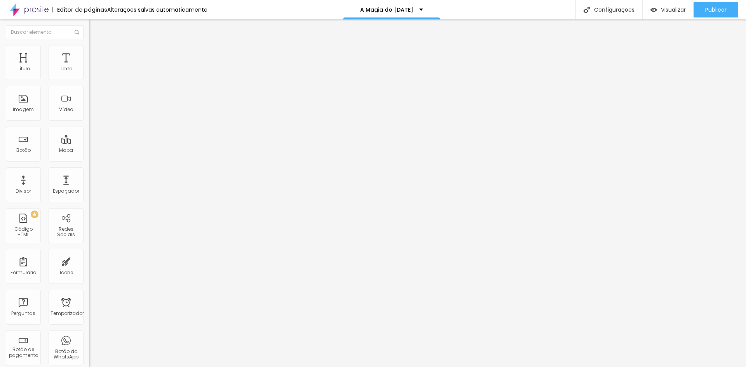
type input "5"
type input "10"
type input "15"
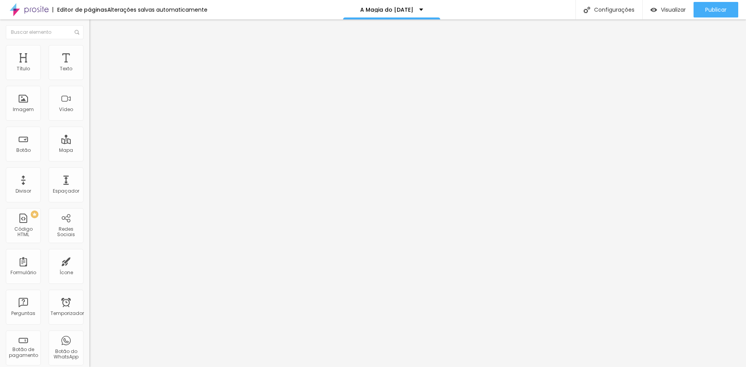
type input "15"
type input "20"
type input "25"
drag, startPoint x: 19, startPoint y: 77, endPoint x: 22, endPoint y: 86, distance: 9.2
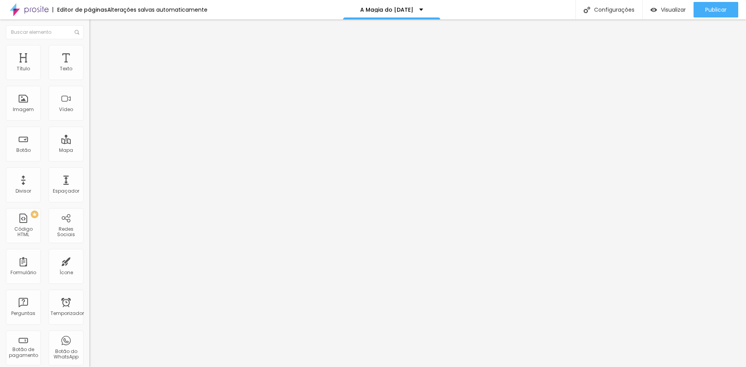
click at [89, 151] on input "range" at bounding box center [114, 154] width 50 height 6
drag, startPoint x: 26, startPoint y: 93, endPoint x: 70, endPoint y: 91, distance: 43.6
click at [89, 261] on input "range" at bounding box center [114, 264] width 50 height 6
drag, startPoint x: 20, startPoint y: 77, endPoint x: 48, endPoint y: 80, distance: 28.3
click at [89, 151] on input "range" at bounding box center [114, 154] width 50 height 6
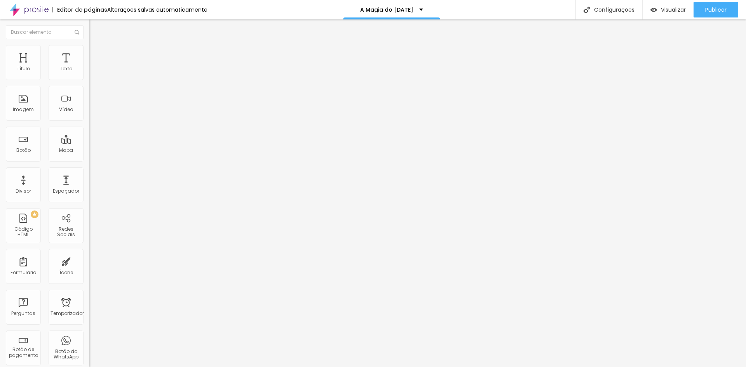
click at [96, 54] on font "Estilo" at bounding box center [102, 50] width 12 height 7
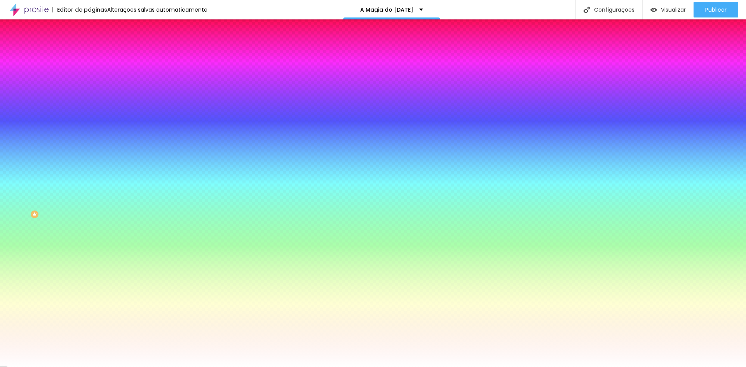
click at [89, 53] on li "Avançado" at bounding box center [133, 57] width 89 height 8
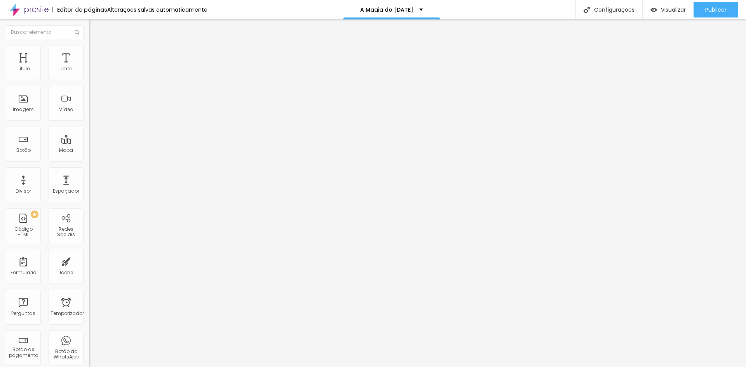
drag, startPoint x: 54, startPoint y: 92, endPoint x: 34, endPoint y: 97, distance: 20.4
click at [89, 261] on input "range" at bounding box center [114, 264] width 50 height 6
click at [89, 334] on div at bounding box center [133, 334] width 89 height 0
click at [89, 339] on div at bounding box center [133, 339] width 89 height 0
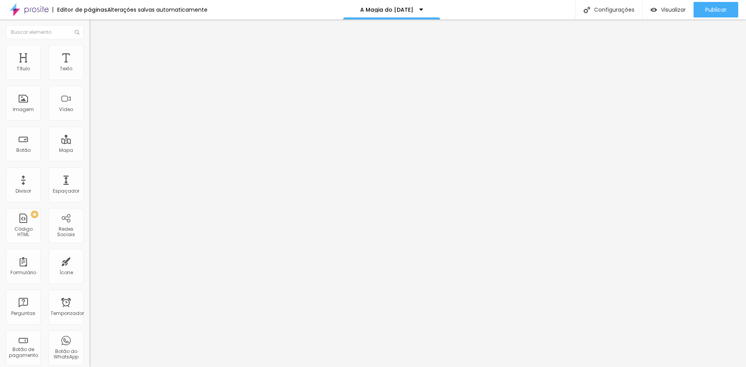
click at [89, 339] on div at bounding box center [133, 339] width 89 height 0
click at [89, 344] on div at bounding box center [133, 344] width 89 height 0
click at [95, 27] on img "button" at bounding box center [98, 28] width 6 height 6
click at [672, 11] on font "Visualizar" at bounding box center [673, 10] width 25 height 8
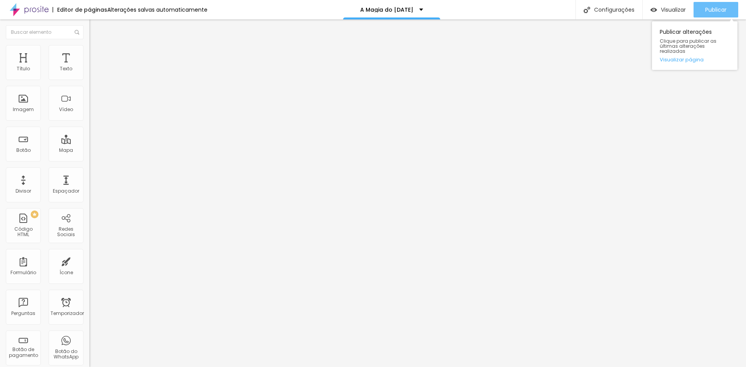
click at [697, 11] on button "Publicar" at bounding box center [716, 10] width 45 height 16
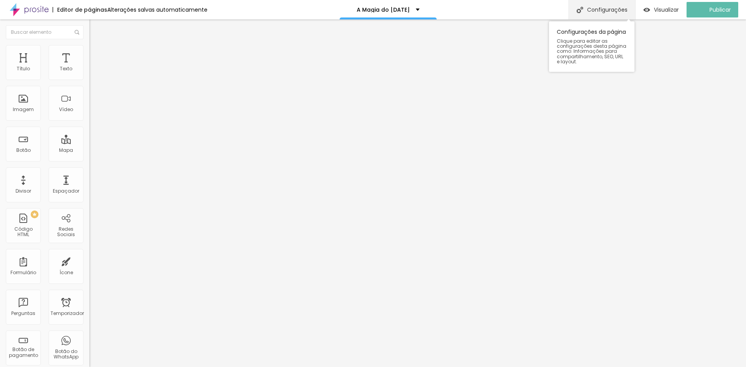
click at [616, 8] on font "Configurações" at bounding box center [607, 10] width 40 height 8
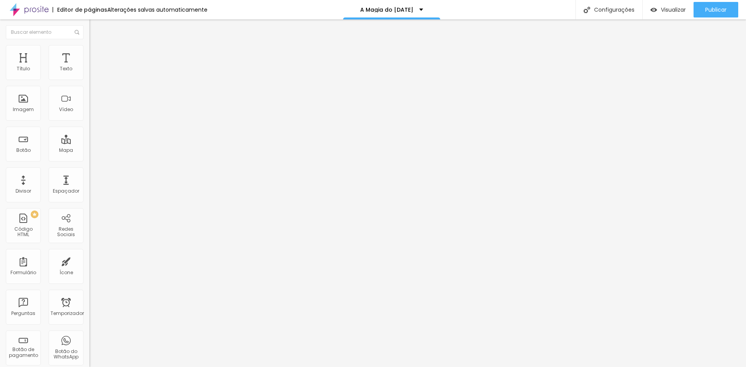
click at [656, 9] on div "Visualizar" at bounding box center [668, 10] width 35 height 7
click at [89, 71] on font "Completo" at bounding box center [101, 67] width 24 height 7
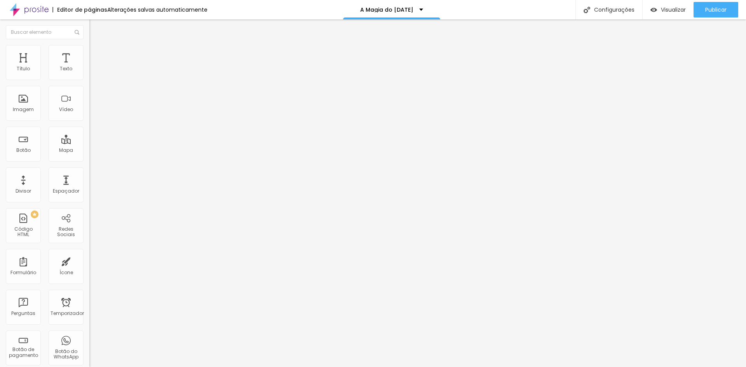
click at [89, 51] on li "Estilo" at bounding box center [133, 49] width 89 height 8
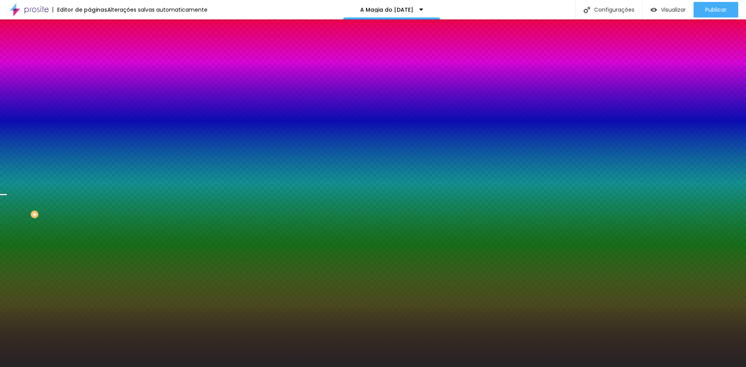
click at [89, 71] on div "Trocar imagem" at bounding box center [133, 67] width 89 height 5
click at [89, 81] on font "Paralaxe" at bounding box center [99, 77] width 21 height 7
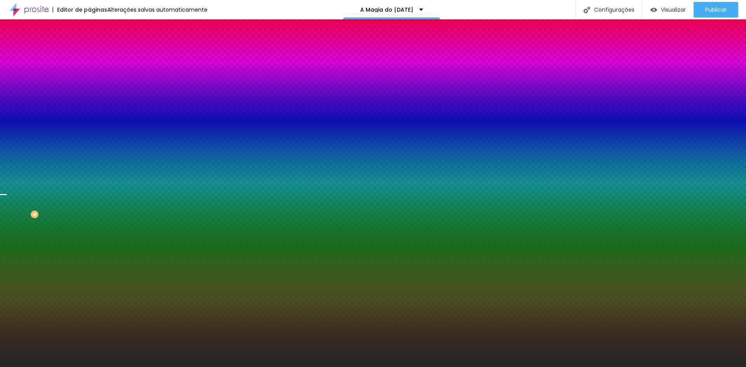
click at [89, 53] on img at bounding box center [92, 56] width 7 height 7
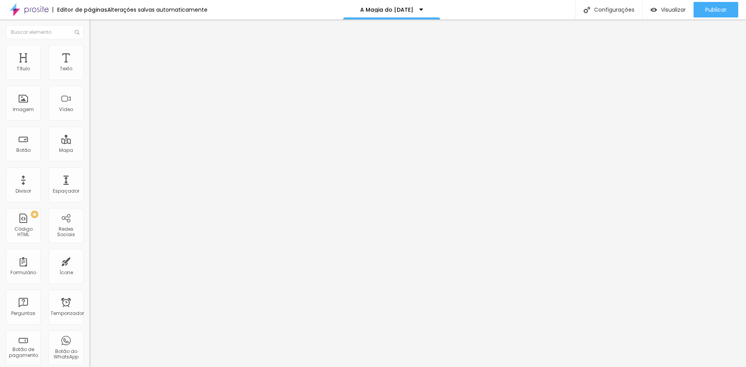
click at [143, 16] on div "Editor de páginas Alterações salvas automaticamente" at bounding box center [104, 9] width 208 height 19
click at [600, 12] on font "Configurações" at bounding box center [614, 10] width 40 height 8
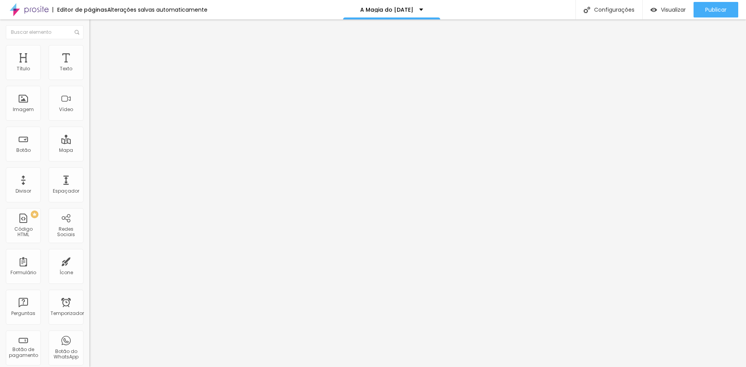
click at [96, 46] on font "Conteúdo" at bounding box center [108, 42] width 24 height 7
click at [89, 65] on div "Modo" at bounding box center [133, 63] width 89 height 5
click at [89, 75] on font "Encaixotado" at bounding box center [104, 72] width 30 height 7
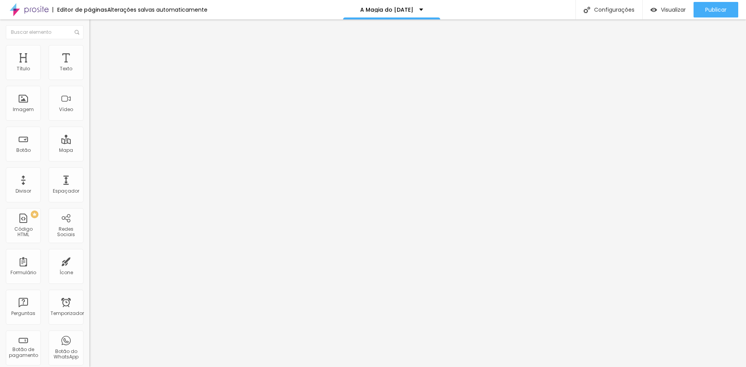
click at [96, 54] on font "Estilo" at bounding box center [102, 50] width 12 height 7
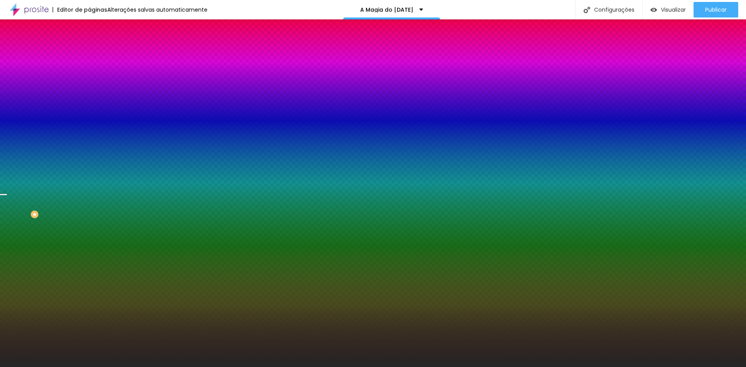
click at [94, 72] on font "Trocar imagem" at bounding box center [113, 68] width 38 height 7
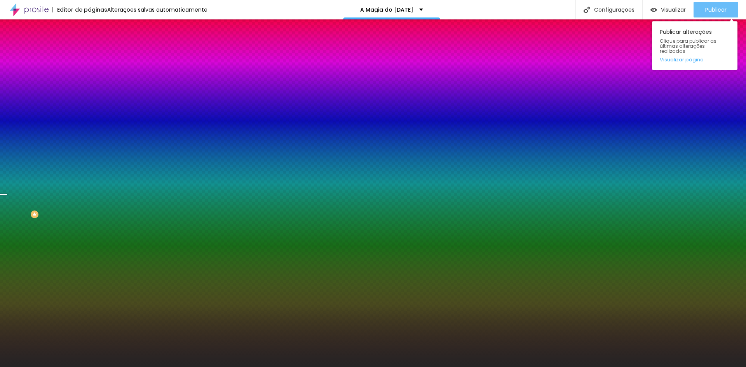
click at [701, 8] on button "Publicar" at bounding box center [716, 10] width 45 height 16
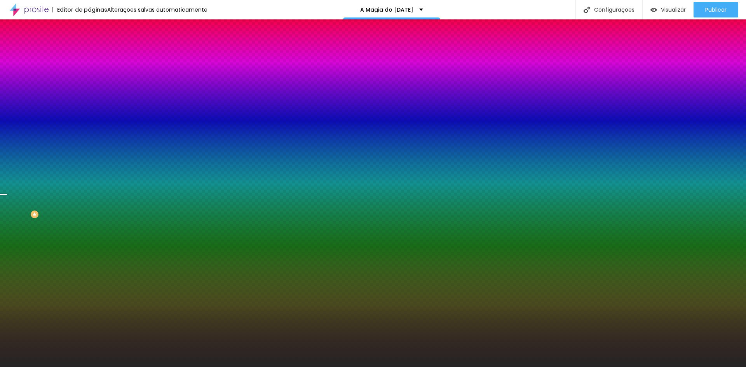
click at [96, 46] on font "Conteúdo" at bounding box center [108, 42] width 24 height 7
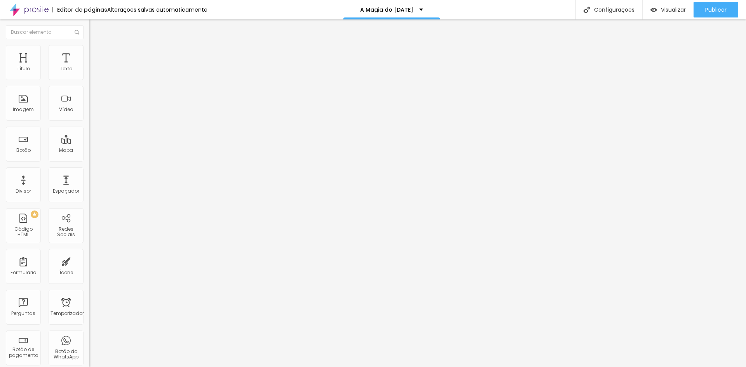
click at [89, 71] on font "Encaixotado" at bounding box center [104, 67] width 30 height 7
click at [89, 83] on font "Completo" at bounding box center [101, 79] width 24 height 7
click at [712, 9] on font "Publicar" at bounding box center [716, 10] width 21 height 8
click at [419, 13] on div "A Magia do Natal" at bounding box center [391, 9] width 97 height 19
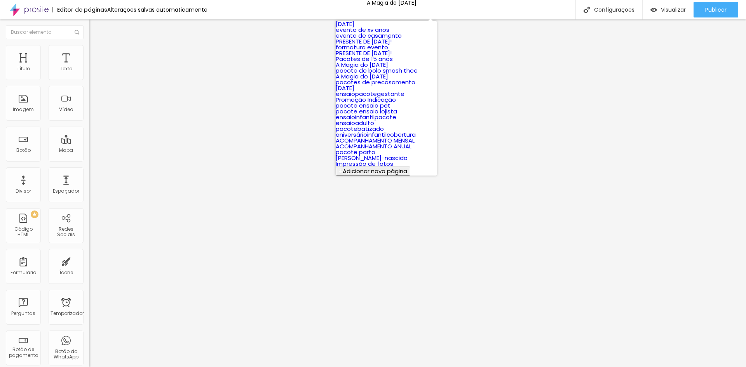
click at [465, 10] on div "Editor de páginas Alterações salvas automaticamente A Magia do Natal Configuraç…" at bounding box center [373, 9] width 746 height 19
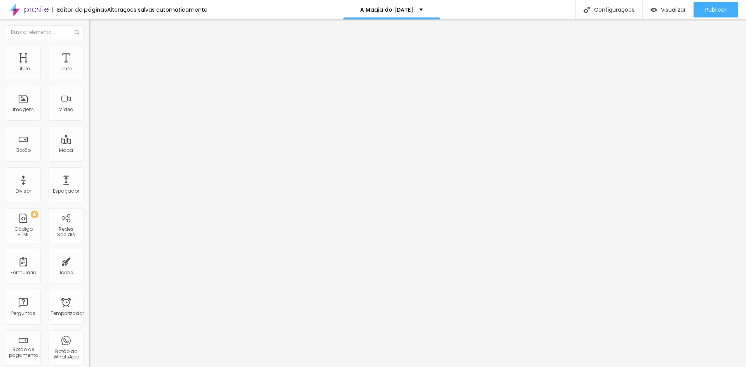
click at [96, 52] on font "Estilo" at bounding box center [102, 50] width 12 height 7
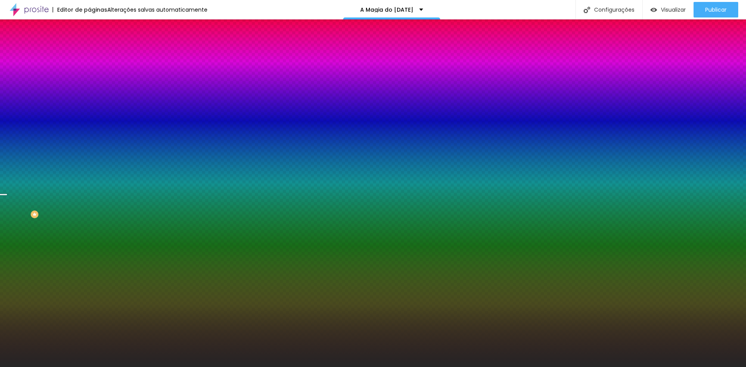
click at [89, 30] on button "Editar nulo" at bounding box center [133, 28] width 89 height 18
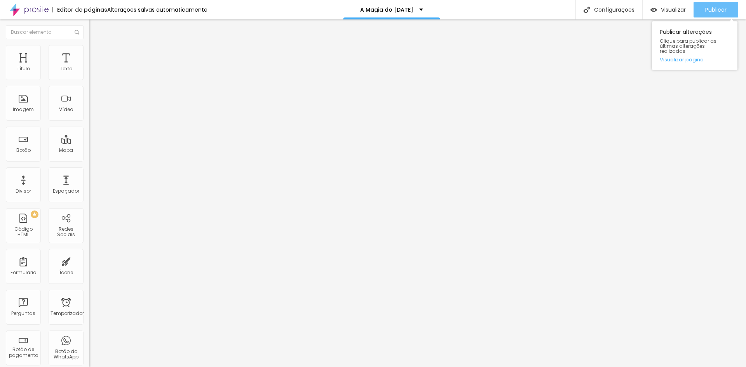
click at [714, 10] on font "Publicar" at bounding box center [716, 10] width 21 height 8
click at [31, 10] on img at bounding box center [29, 9] width 39 height 19
click at [89, 106] on div at bounding box center [133, 98] width 89 height 60
click at [713, 9] on font "Publicar" at bounding box center [716, 10] width 21 height 8
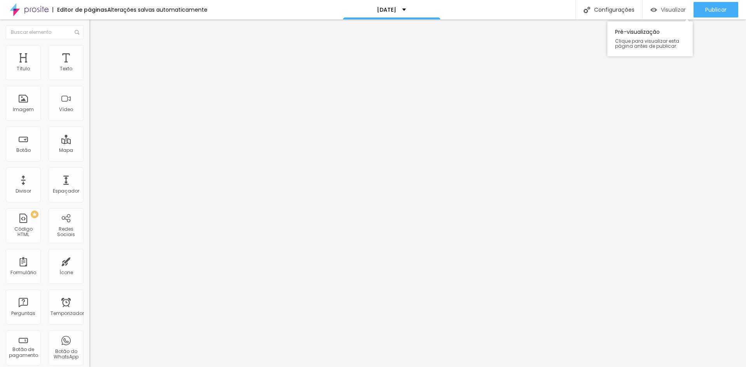
click at [662, 10] on font "Visualizar" at bounding box center [673, 10] width 25 height 8
drag, startPoint x: 8, startPoint y: 129, endPoint x: 344, endPoint y: 19, distance: 353.7
click at [344, 19] on div "Editor de páginas Alterações salvas automaticamente Natal 2025 Configurações Co…" at bounding box center [373, 183] width 746 height 367
click at [89, 68] on div "1 < div style = "posição: relativa; largura: 100%; altura: 0; preenchimento sup…" at bounding box center [133, 68] width 89 height 0
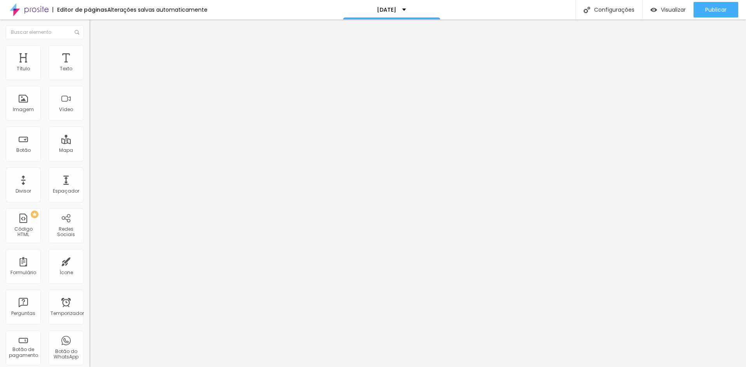
click at [47, 68] on div at bounding box center [71, 64] width 685 height 8
click at [711, 7] on font "Publicar" at bounding box center [716, 10] width 21 height 8
click at [96, 54] on font "Estilo" at bounding box center [102, 50] width 12 height 7
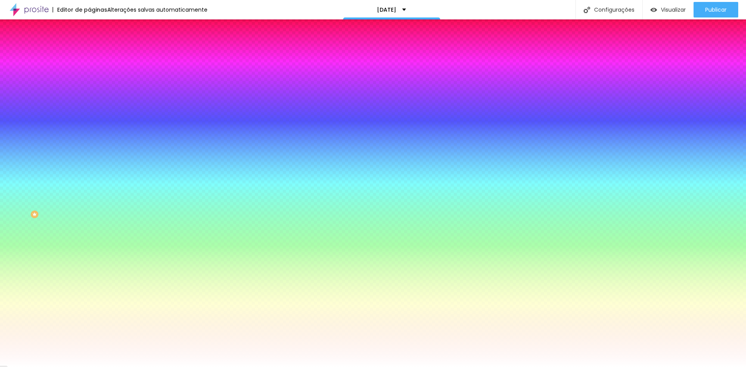
drag, startPoint x: 15, startPoint y: 57, endPoint x: 33, endPoint y: 60, distance: 19.0
click at [96, 46] on font "Conteúdo" at bounding box center [108, 42] width 24 height 7
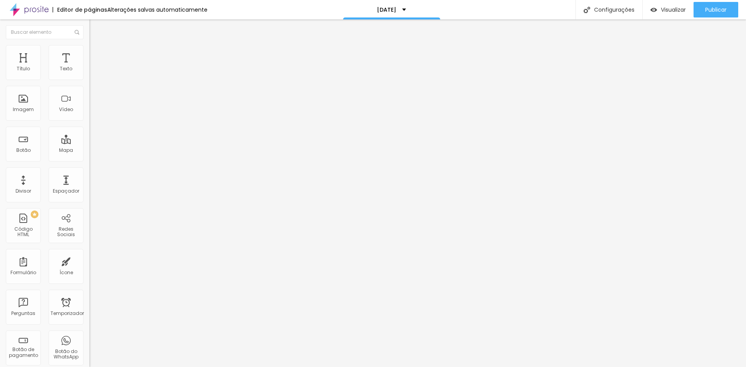
click at [89, 71] on font "Encaixotado" at bounding box center [104, 67] width 30 height 7
click at [89, 83] on font "Completo" at bounding box center [101, 79] width 24 height 7
click at [96, 53] on font "Estilo" at bounding box center [102, 50] width 12 height 7
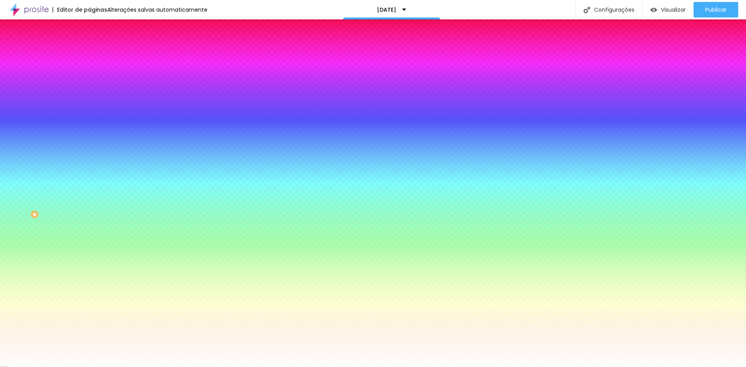
click at [96, 55] on font "Avançado" at bounding box center [109, 58] width 26 height 7
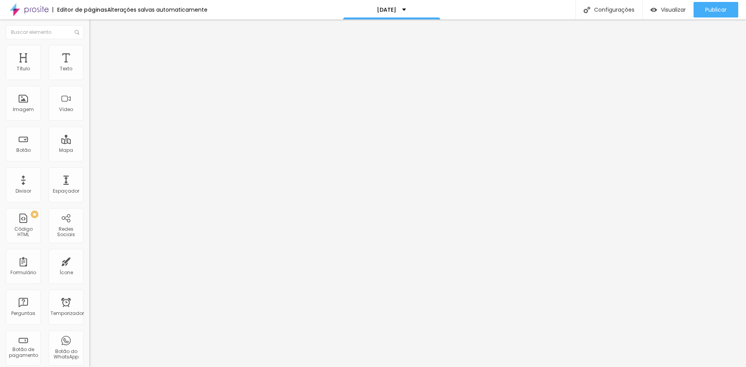
click at [89, 44] on img at bounding box center [92, 40] width 7 height 7
click at [95, 26] on img "button" at bounding box center [98, 28] width 6 height 6
drag, startPoint x: 29, startPoint y: 124, endPoint x: 4, endPoint y: 130, distance: 25.5
click at [89, 91] on div "Código HTML 547 caracteres < div style = "posição: relativa; largura: 100%; alt…" at bounding box center [133, 72] width 89 height 38
drag, startPoint x: 13, startPoint y: 121, endPoint x: 0, endPoint y: 121, distance: 13.2
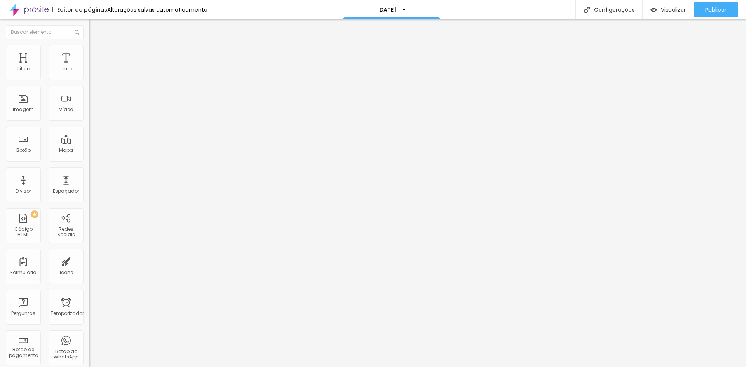
click at [89, 91] on div "Código HTML 547 caracteres < div style = "posição: relativa; largura: 100%; alt…" at bounding box center [133, 72] width 89 height 38
click at [89, 119] on div "< div style = "posição: relativa; largura: 100%; altura: 0; preenchimento super…" at bounding box center [267, 95] width 357 height 54
click at [718, 14] on div "Publicar" at bounding box center [716, 10] width 21 height 16
click at [675, 11] on font "Visualizar" at bounding box center [666, 10] width 25 height 8
click at [89, 67] on img at bounding box center [91, 64] width 5 height 5
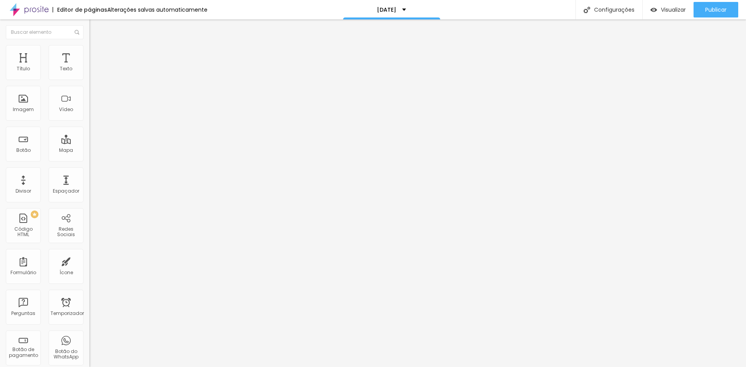
drag, startPoint x: 277, startPoint y: 115, endPoint x: 235, endPoint y: 112, distance: 41.7
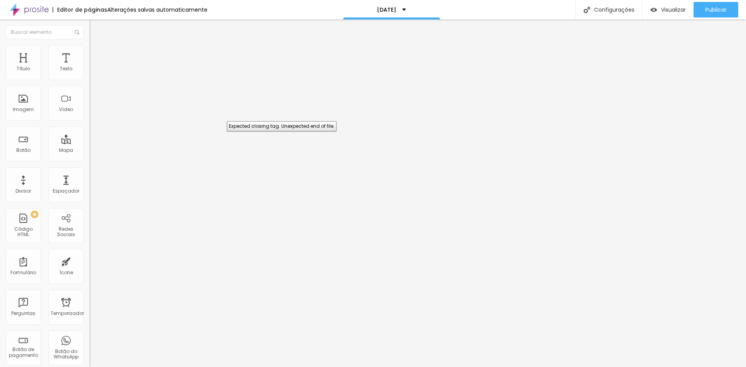
drag, startPoint x: 251, startPoint y: 105, endPoint x: 406, endPoint y: 144, distance: 160.1
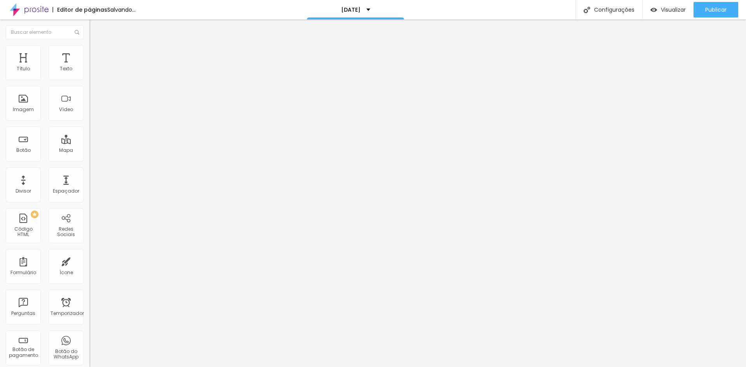
scroll to position [0, 52]
click at [89, 99] on div "< div style = "posição: relativa; largura: 100%; altura: 0; preenchimento super…" at bounding box center [248, 95] width 319 height 54
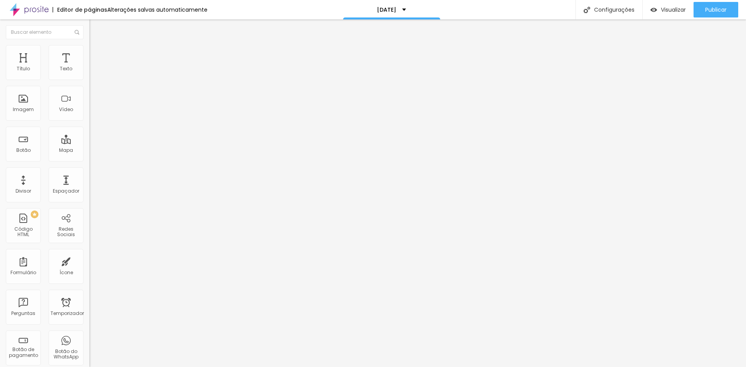
click at [89, 67] on img at bounding box center [91, 64] width 5 height 5
drag, startPoint x: 504, startPoint y: 87, endPoint x: 546, endPoint y: 85, distance: 42.0
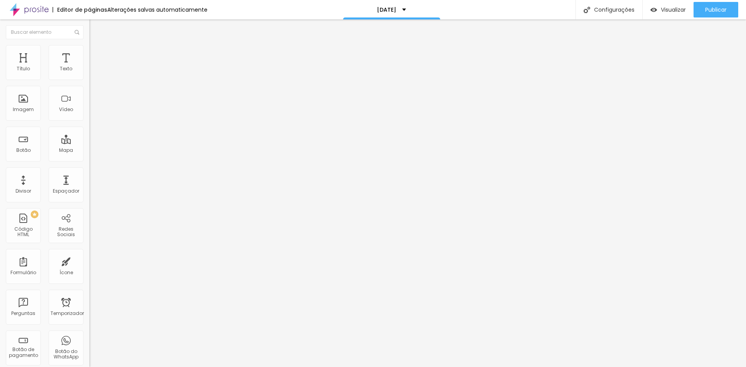
drag, startPoint x: 452, startPoint y: 88, endPoint x: 458, endPoint y: 87, distance: 5.5
drag, startPoint x: 453, startPoint y: 87, endPoint x: 454, endPoint y: 92, distance: 5.7
drag, startPoint x: 453, startPoint y: 89, endPoint x: 567, endPoint y: 91, distance: 114.3
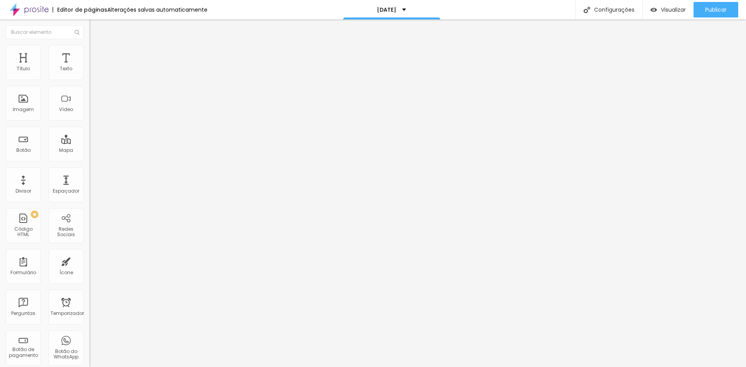
click at [711, 7] on font "Publicar" at bounding box center [716, 10] width 21 height 8
click at [671, 11] on font "Visualizar" at bounding box center [666, 10] width 25 height 8
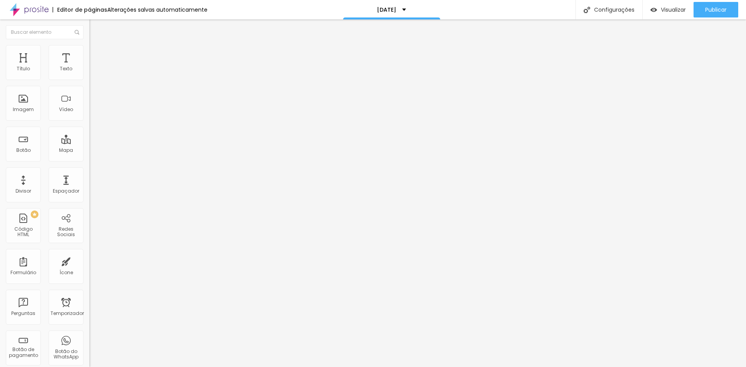
click at [95, 27] on img "button" at bounding box center [98, 28] width 6 height 6
click at [393, 8] on font "[DATE]" at bounding box center [386, 10] width 19 height 8
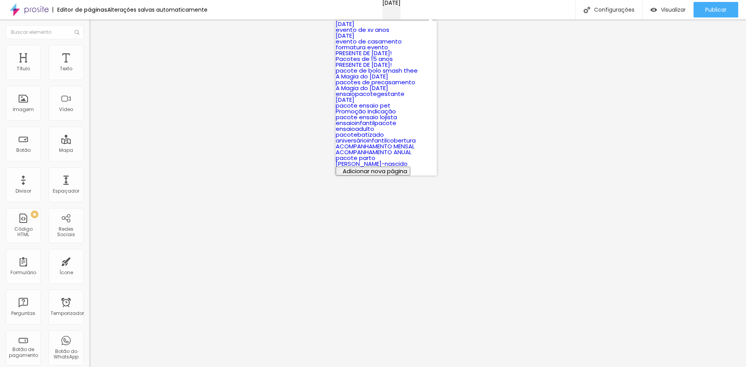
click at [394, 7] on font "[DATE]" at bounding box center [391, 3] width 18 height 8
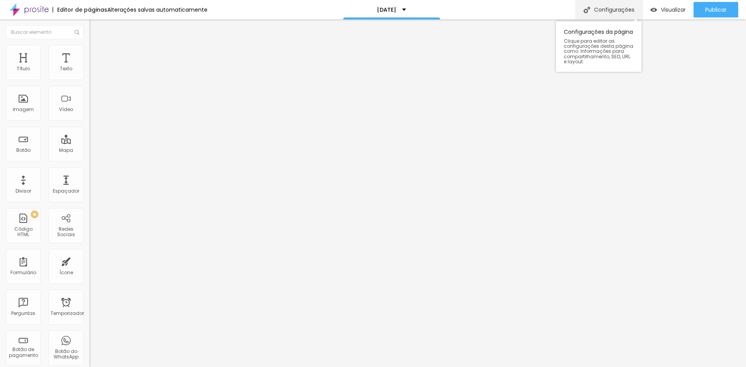
click at [608, 14] on div "Configurações" at bounding box center [609, 9] width 67 height 19
click at [95, 26] on img "button" at bounding box center [98, 28] width 6 height 6
click at [89, 122] on div "< div style = "posição: relativa; largura: 100%; altura: 0; preenchimento super…" at bounding box center [431, 95] width 685 height 54
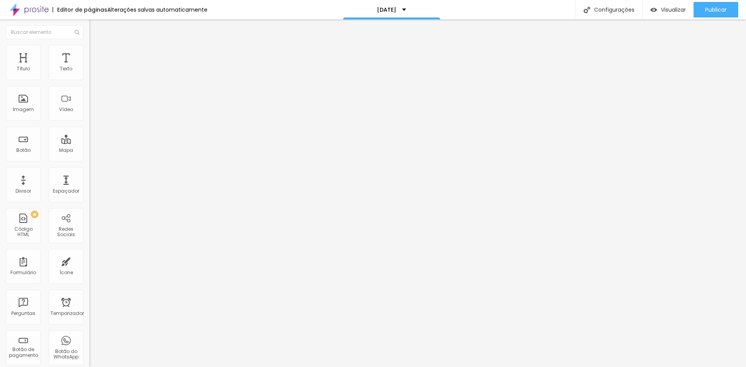
drag, startPoint x: 13, startPoint y: 106, endPoint x: 64, endPoint y: 121, distance: 53.1
click at [89, 121] on div "< div style = "posição: relativa; largura: 100%; altura: 0; preenchimento super…" at bounding box center [267, 95] width 357 height 54
click at [706, 11] on font "Publicar" at bounding box center [716, 10] width 21 height 8
click at [676, 11] on font "Visualizar" at bounding box center [666, 10] width 25 height 8
click at [89, 110] on div "< div style = "posição: relativa; largura: 100%; altura: 0; preenchimento super…" at bounding box center [248, 95] width 319 height 54
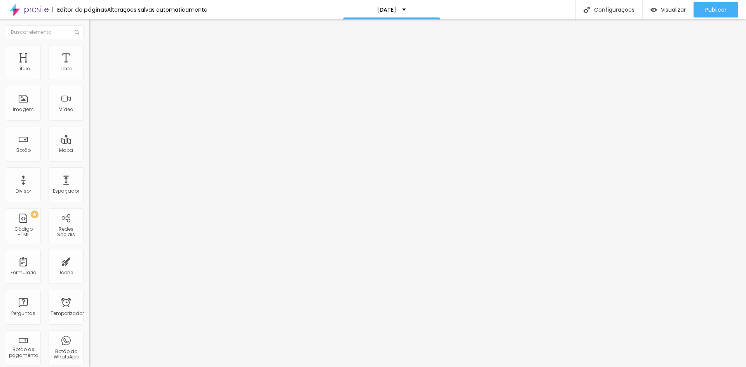
scroll to position [0, 67]
click at [89, 68] on div "< div style = "posição: relativa; largura: 100%; altura: 0; preenchimento super…" at bounding box center [131, 68] width 84 height 0
drag, startPoint x: 48, startPoint y: 129, endPoint x: 45, endPoint y: 123, distance: 6.1
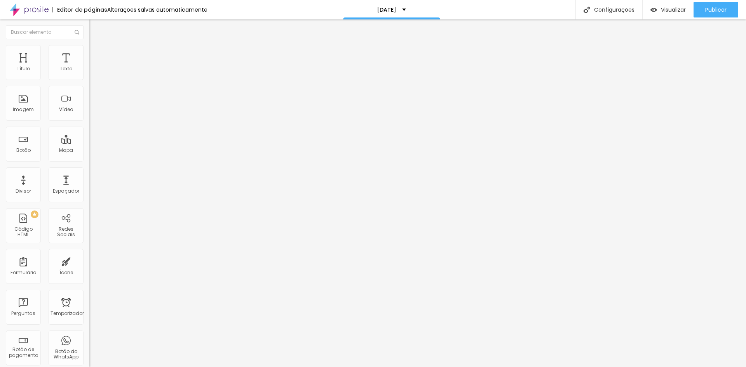
click at [89, 68] on div "1 2 3 < div style = "posição: relativa; largura: 100%; altura: 0; preenchimento…" at bounding box center [133, 68] width 89 height 0
click at [89, 68] on div "< div style = "posição: relativa; largura: 100%; altura: 0; preenchimento super…" at bounding box center [131, 68] width 84 height 0
click at [72, 121] on div "< div style = "posição: relativa; largura: 100%; altura: 0; preenchimento super…" at bounding box center [414, 94] width 685 height 54
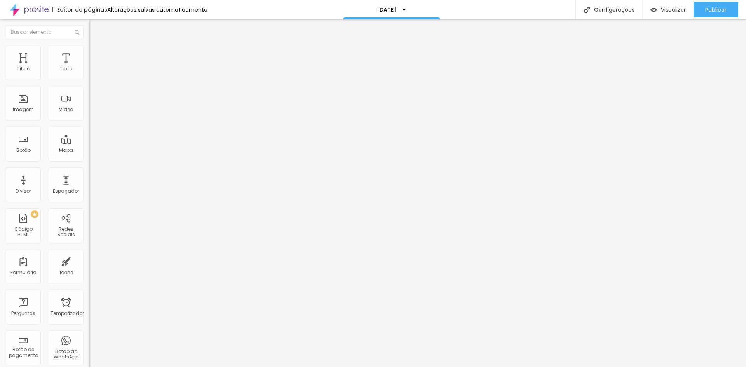
drag, startPoint x: 14, startPoint y: 125, endPoint x: 52, endPoint y: 139, distance: 40.6
click at [89, 68] on div "Código HTML 815 caracteres 1 2 3 < div style = "posição: relativa; largura: 100…" at bounding box center [133, 60] width 89 height 15
click at [89, 68] on div "< div style = "posição: relativa; largura: 100%; altura: 0; preenchimento super…" at bounding box center [133, 68] width 89 height 0
click at [89, 122] on div "< div style = "posição: relativa; largura: 100%; altura: 0; preenchimento super…" at bounding box center [267, 95] width 357 height 54
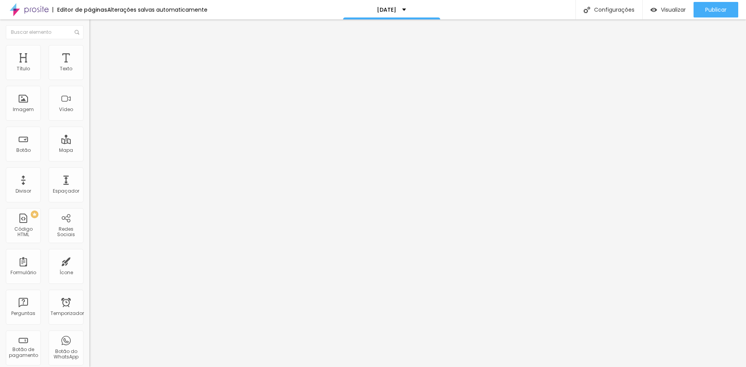
click at [89, 117] on div "< div style = "posição: relativa; largura: 100%; altura: 0; preenchimento super…" at bounding box center [267, 95] width 357 height 54
click at [89, 122] on div "< div style = "posição: relativa; largura: 100%; altura: 0; preenchimento super…" at bounding box center [267, 95] width 357 height 54
click at [674, 7] on font "Visualizar" at bounding box center [673, 10] width 25 height 8
click at [89, 51] on li "Avançado" at bounding box center [133, 49] width 89 height 8
click at [96, 46] on font "Conteúdo" at bounding box center [108, 42] width 24 height 7
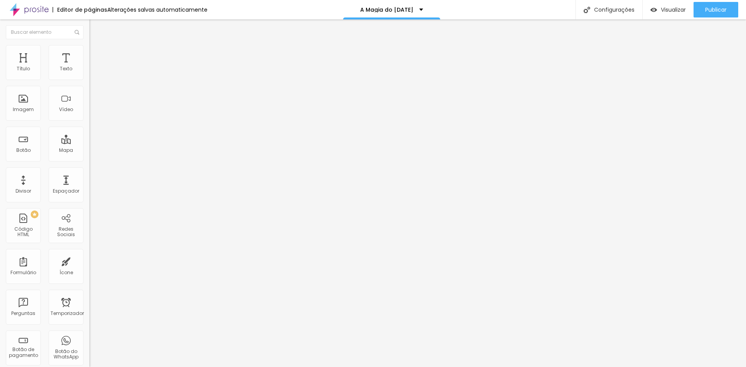
click at [89, 160] on input "[URL][DOMAIN_NAME]" at bounding box center [135, 156] width 93 height 8
click at [89, 160] on input "https://" at bounding box center [135, 156] width 93 height 8
drag, startPoint x: 42, startPoint y: 161, endPoint x: 0, endPoint y: 164, distance: 42.1
click at [89, 164] on div "Texto Click me Alinhamento [GEOGRAPHIC_DATA] Link URL https:// Abrir em uma nov…" at bounding box center [133, 117] width 89 height 113
paste input "[DOMAIN_NAME][URL]"
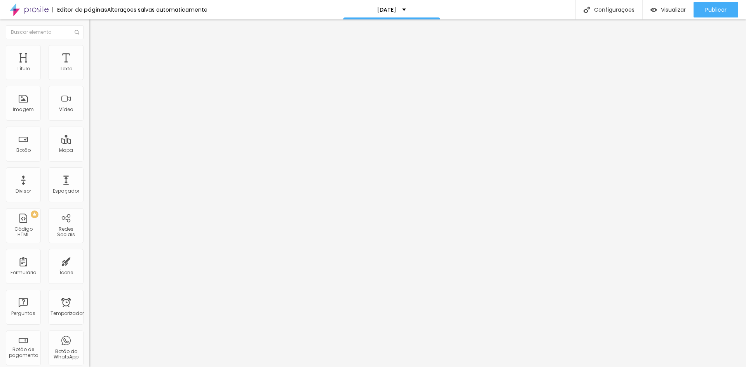
scroll to position [0, 107]
type input "[URL][DOMAIN_NAME]"
click at [89, 175] on font "Abrir em uma nova aba" at bounding box center [113, 172] width 49 height 6
click at [89, 99] on img at bounding box center [91, 96] width 5 height 5
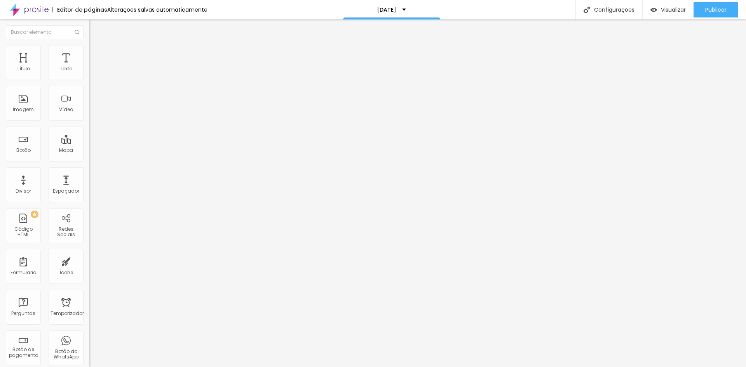
click at [89, 120] on font "Normal" at bounding box center [97, 119] width 17 height 7
click at [89, 139] on font "Grande" at bounding box center [98, 136] width 18 height 7
click at [89, 148] on div "Link" at bounding box center [133, 142] width 89 height 9
drag, startPoint x: 11, startPoint y: 91, endPoint x: 0, endPoint y: 96, distance: 12.2
click at [89, 96] on div "Texto Click me Alinhamento [GEOGRAPHIC_DATA] Link" at bounding box center [133, 104] width 89 height 87
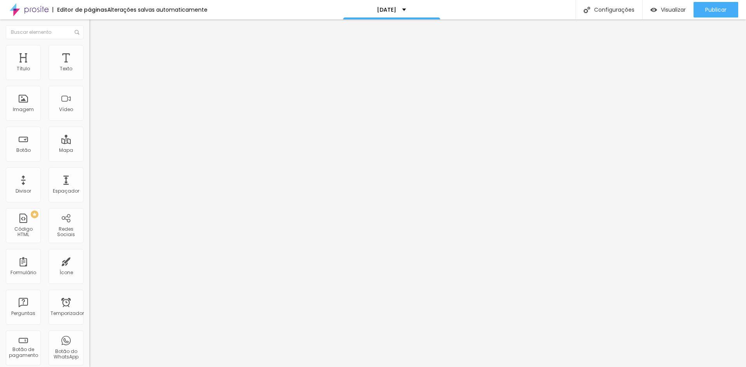
type input "Garantir [PERSON_NAME]!"
click at [96, 54] on font "Estilo" at bounding box center [102, 50] width 12 height 7
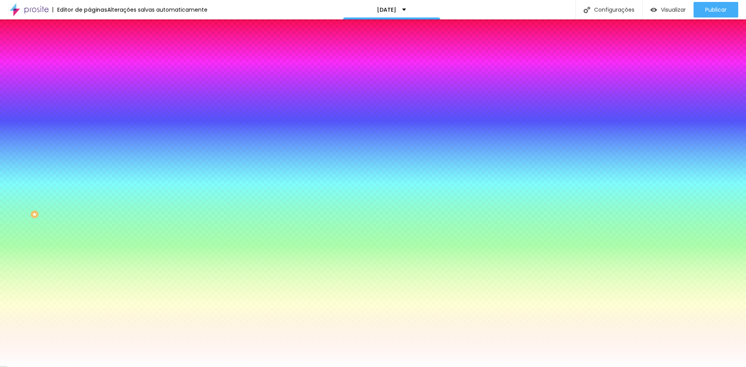
click at [89, 74] on div at bounding box center [133, 74] width 89 height 0
drag, startPoint x: 68, startPoint y: 127, endPoint x: 64, endPoint y: 118, distance: 9.6
click at [68, 136] on div at bounding box center [373, 183] width 746 height 367
type input "#EAFF00"
drag, startPoint x: 46, startPoint y: 91, endPoint x: 82, endPoint y: 72, distance: 40.3
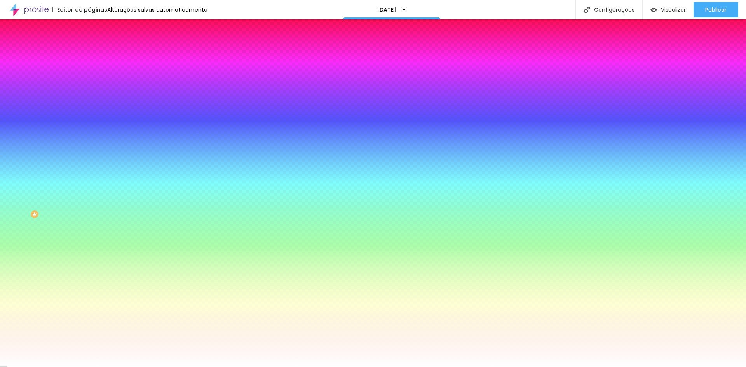
click at [89, 72] on div "Cor de fundo Voltar ao padrão #EAFF00" at bounding box center [133, 71] width 89 height 21
click at [93, 97] on icon "button" at bounding box center [95, 98] width 5 height 5
type input "17"
type input "18"
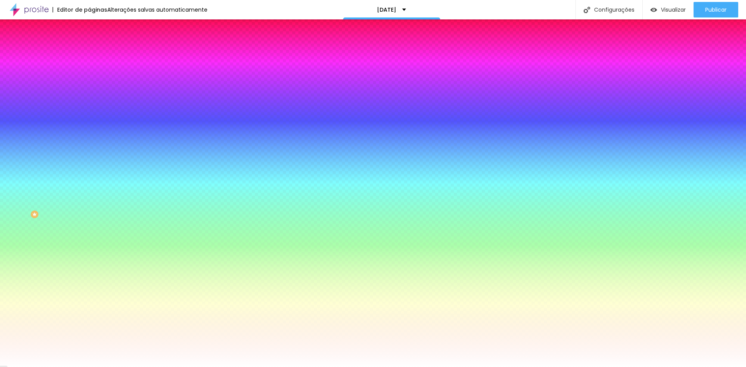
type input "18"
type input "19"
type input "20"
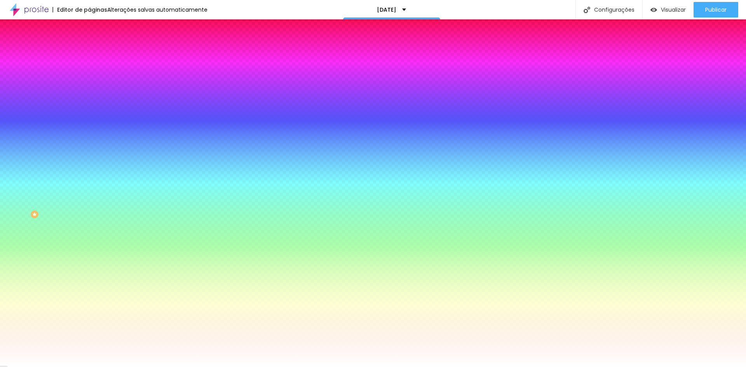
type input "21"
type input "22"
type input "23"
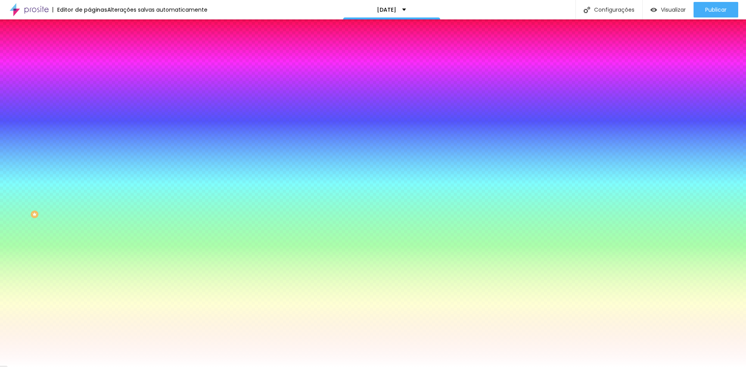
type input "23"
type input "24"
type input "25"
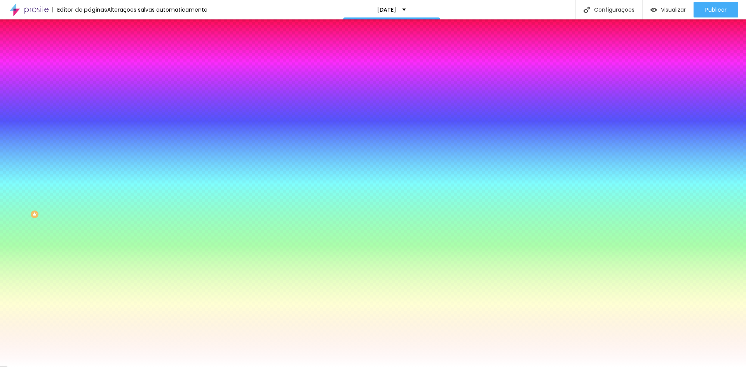
type input "26"
type input "27"
type input "28"
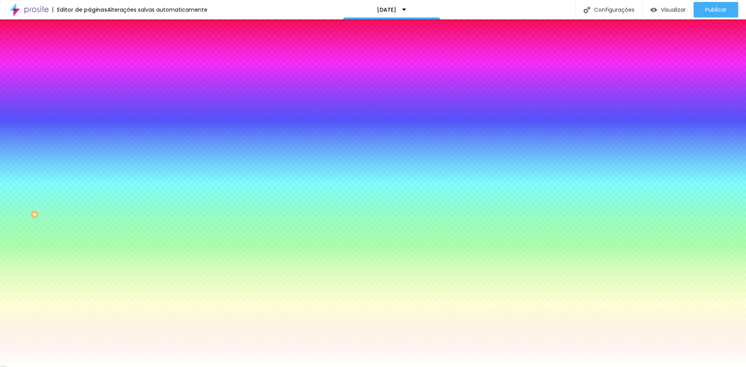
type input "28"
type input "29"
drag, startPoint x: 119, startPoint y: 150, endPoint x: 148, endPoint y: 154, distance: 28.6
type input "29"
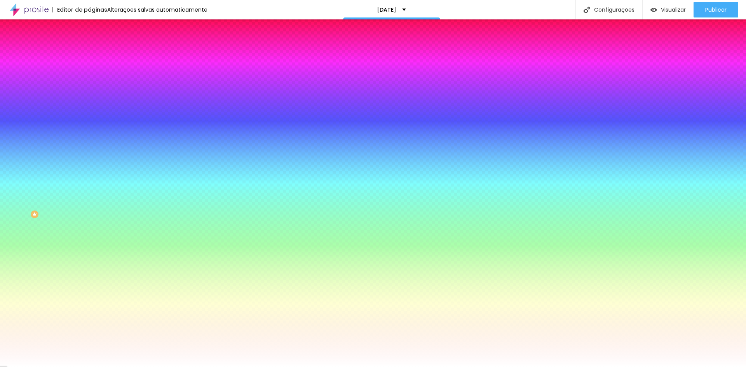
click at [50, 367] on div at bounding box center [373, 367] width 746 height 0
click at [89, 118] on button "button" at bounding box center [94, 121] width 11 height 8
type input "1"
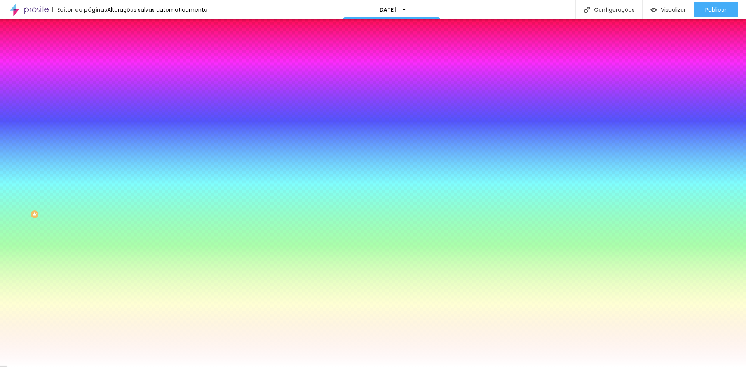
type input "2"
type input "3"
type input "4"
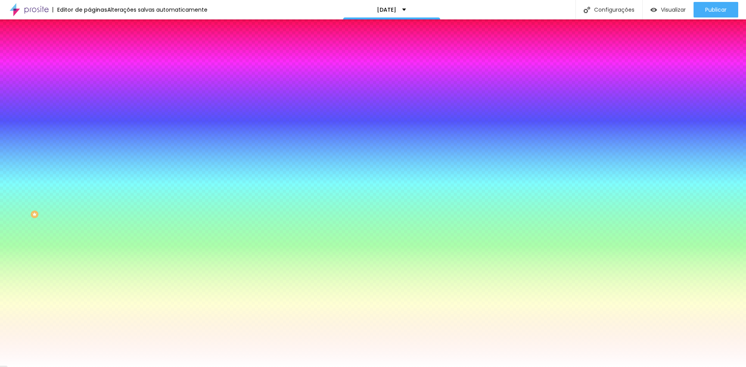
type input "4"
type input "5"
type input "6"
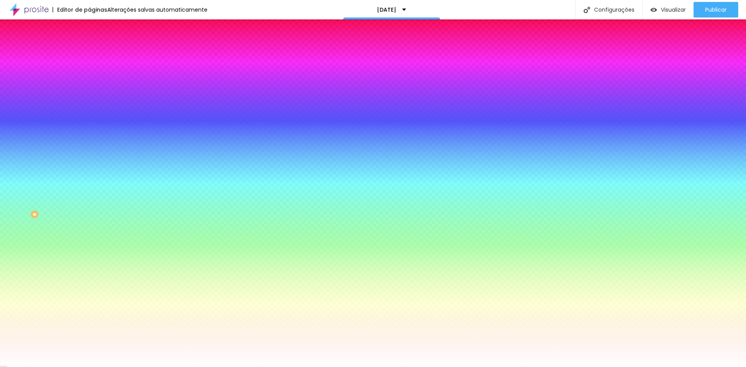
type input "7"
type input "8"
type input "9"
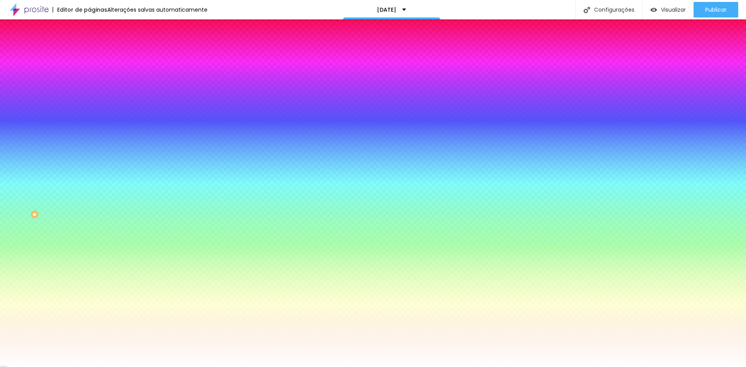
type input "9"
type input "10"
type input "11"
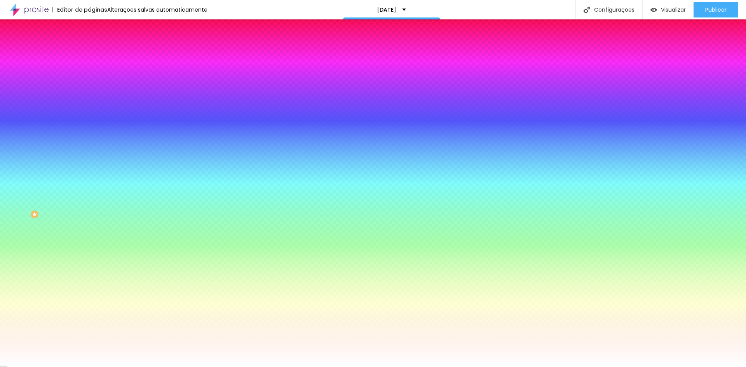
type input "12"
type input "13"
type input "14"
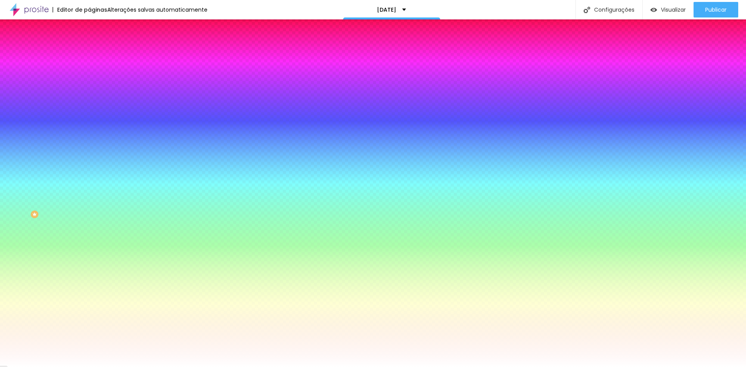
type input "14"
type input "15"
type input "16"
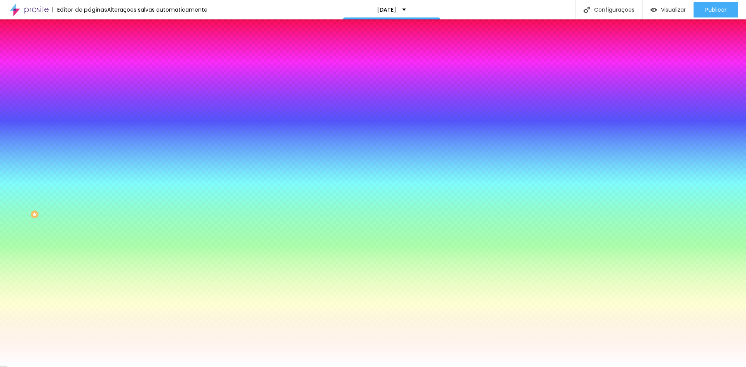
type input "17"
type input "19"
type input "21"
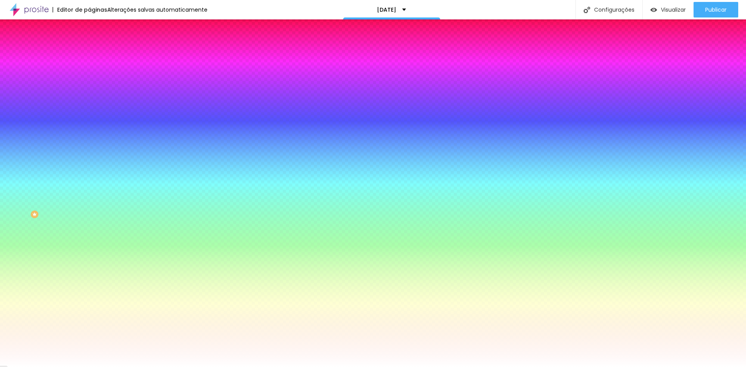
type input "21"
type input "22"
type input "23"
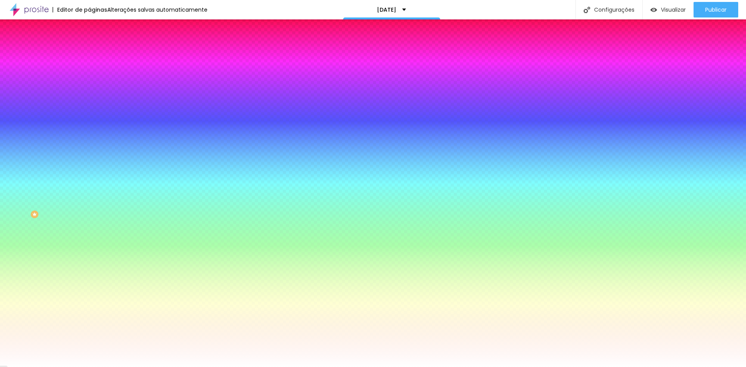
type input "24"
type input "25"
type input "26"
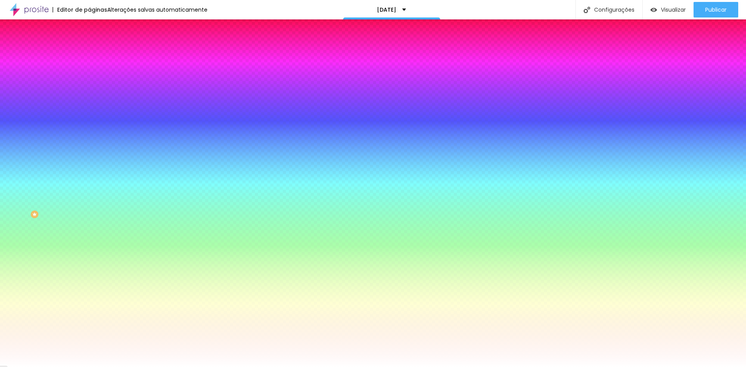
type input "26"
type input "27"
type input "28"
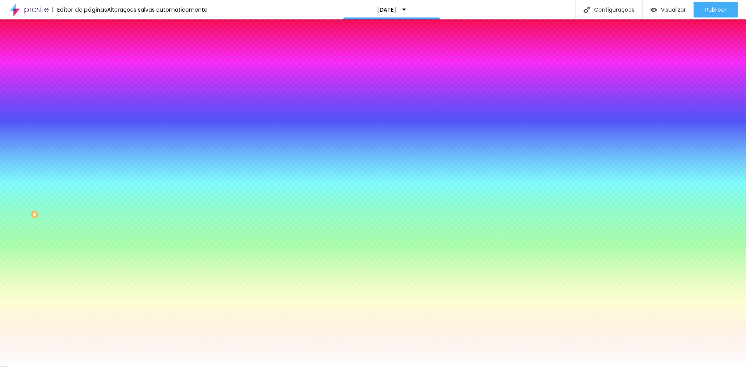
type input "29"
type input "30"
drag, startPoint x: 86, startPoint y: 144, endPoint x: 180, endPoint y: 150, distance: 94.3
type input "30"
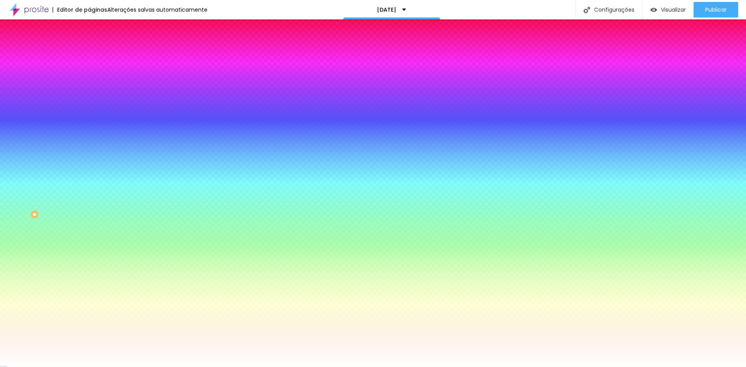
type input "1"
type input "2"
drag, startPoint x: 86, startPoint y: 165, endPoint x: 108, endPoint y: 167, distance: 22.7
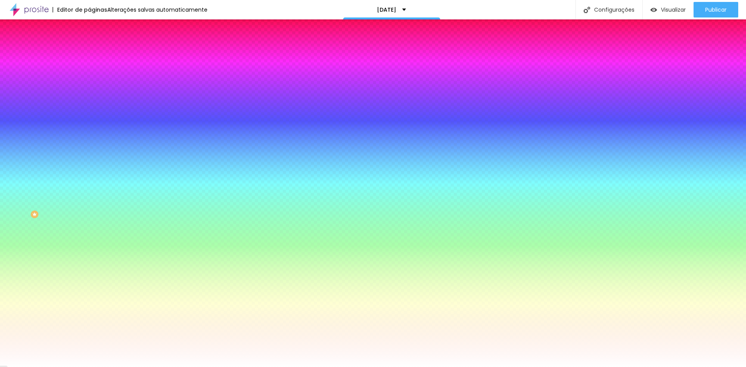
type input "2"
click at [41, 367] on div at bounding box center [373, 367] width 746 height 0
click at [89, 264] on div at bounding box center [133, 264] width 89 height 0
type input "#FF0000"
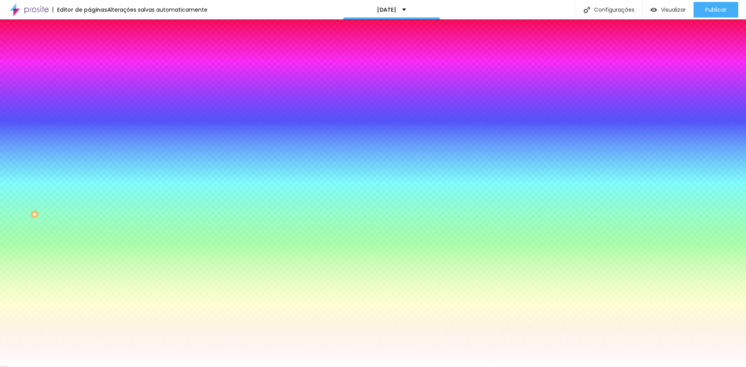
drag, startPoint x: 60, startPoint y: 176, endPoint x: 74, endPoint y: 173, distance: 14.6
click at [89, 251] on div "Cor de fundo Voltar ao padrão #FF0000" at bounding box center [133, 261] width 89 height 21
click at [89, 286] on div at bounding box center [133, 286] width 89 height 0
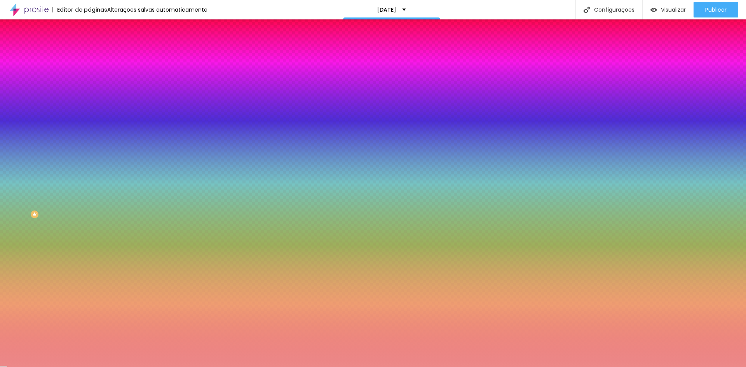
type input "#FFFFFF"
drag, startPoint x: 38, startPoint y: 201, endPoint x: 0, endPoint y: 189, distance: 40.0
click at [89, 189] on div "Cor de fundo Voltar ao padrão #EAFF00 Tipografia Voltar ao padrão Borda Voltar …" at bounding box center [133, 188] width 89 height 254
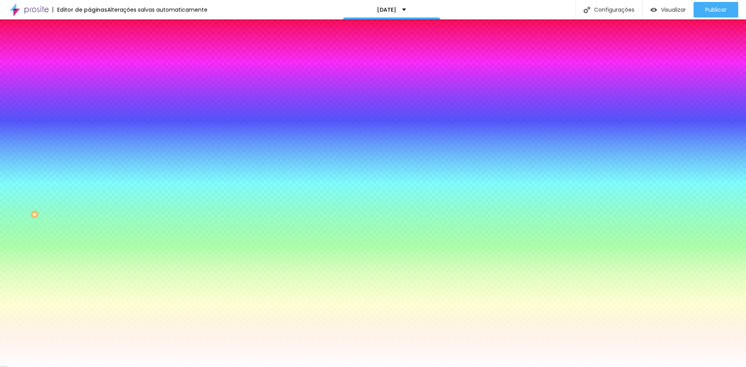
drag, startPoint x: 58, startPoint y: 220, endPoint x: 71, endPoint y: 207, distance: 19.0
click at [89, 220] on div "Cor de fundo Voltar ao padrão #EAFF00 Tipografia Voltar ao padrão Borda Voltar …" at bounding box center [133, 188] width 89 height 254
click at [93, 308] on icon "button" at bounding box center [95, 310] width 5 height 5
type input "1"
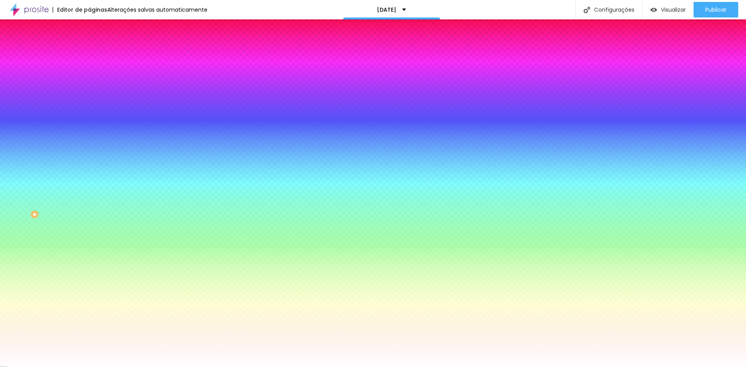
type input "2"
type input "3"
drag, startPoint x: 100, startPoint y: 234, endPoint x: 135, endPoint y: 238, distance: 35.1
type input "3"
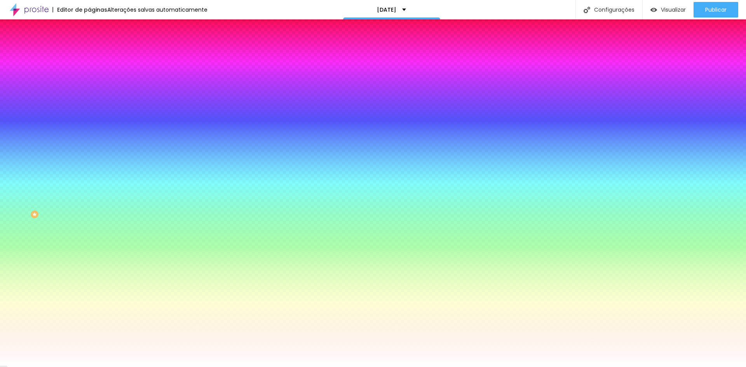
click at [47, 367] on div at bounding box center [373, 367] width 746 height 0
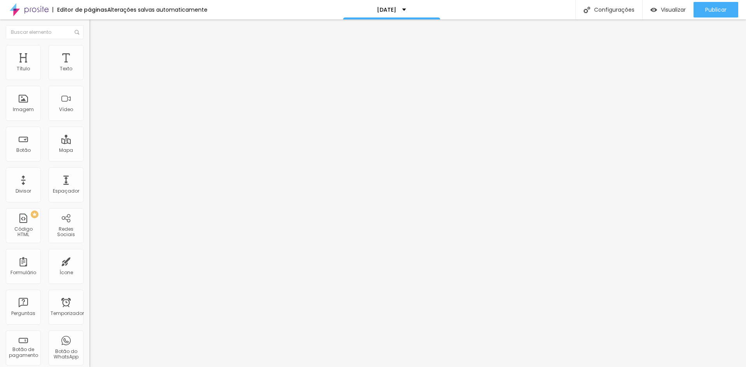
click at [96, 55] on font "Avançado" at bounding box center [109, 58] width 26 height 7
type input "11"
type input "14"
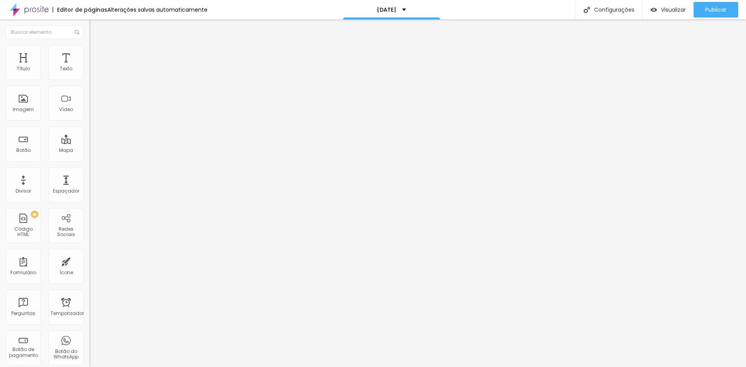
type input "18"
type input "22"
type input "39"
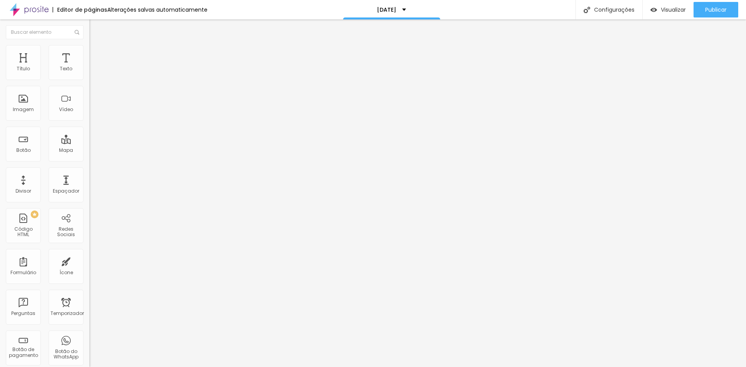
type input "39"
type input "45"
type input "46"
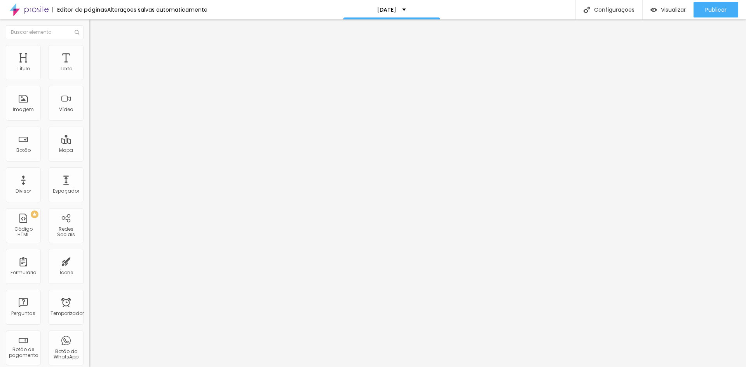
type input "47"
type input "48"
type input "49"
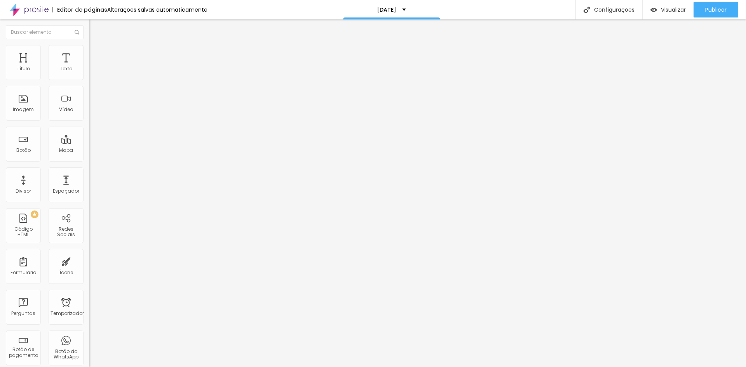
type input "49"
type input "50"
type input "51"
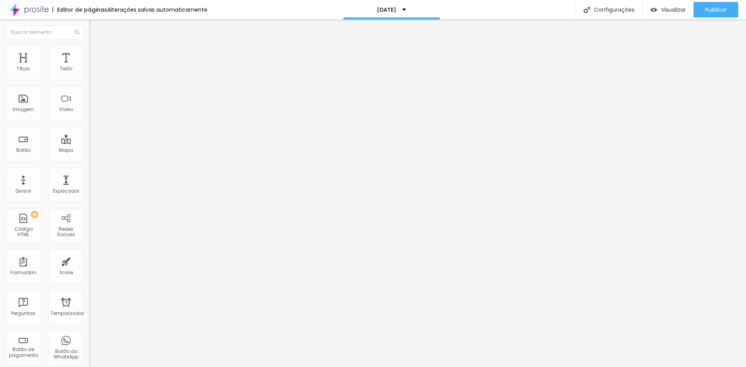
type input "52"
type input "53"
type input "52"
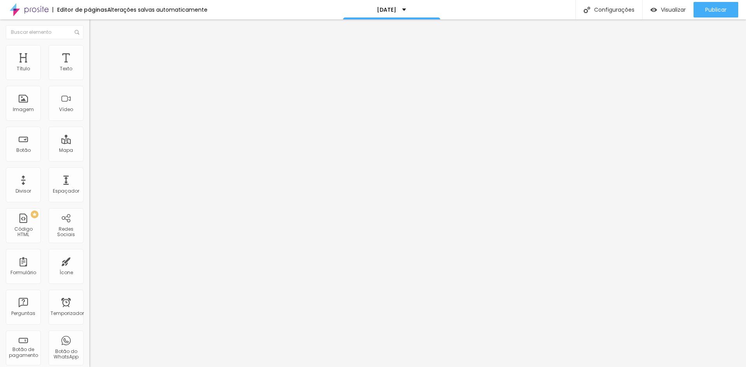
type input "52"
type input "51"
type input "50"
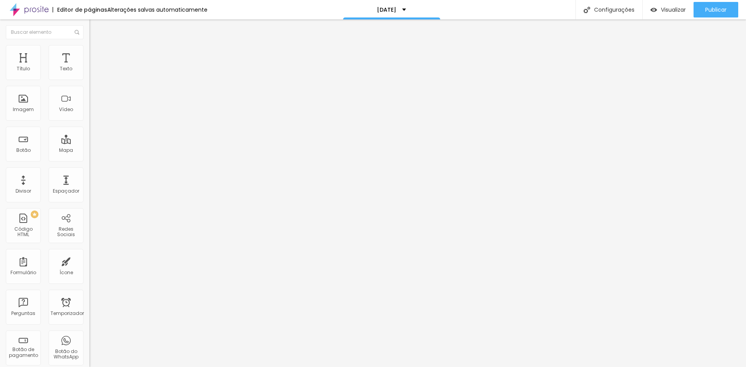
type input "49"
type input "48"
type input "46"
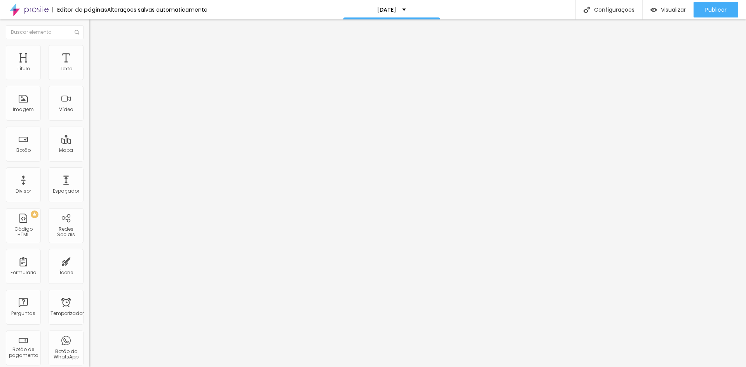
type input "46"
type input "45"
type input "44"
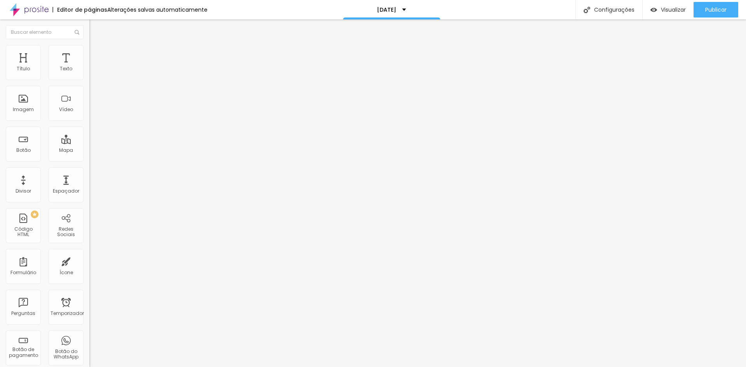
type input "42"
type input "40"
type input "37"
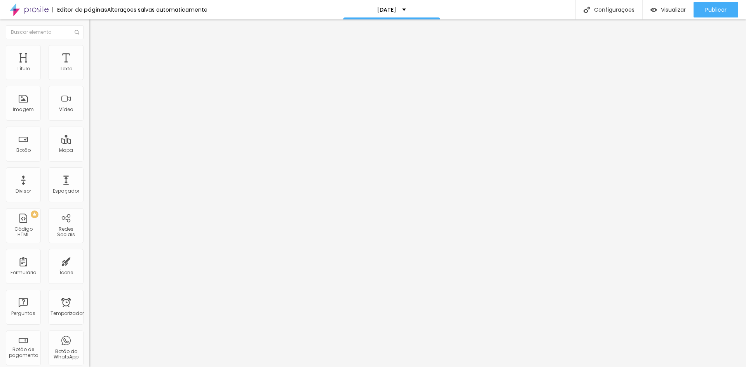
type input "37"
type input "34"
type input "32"
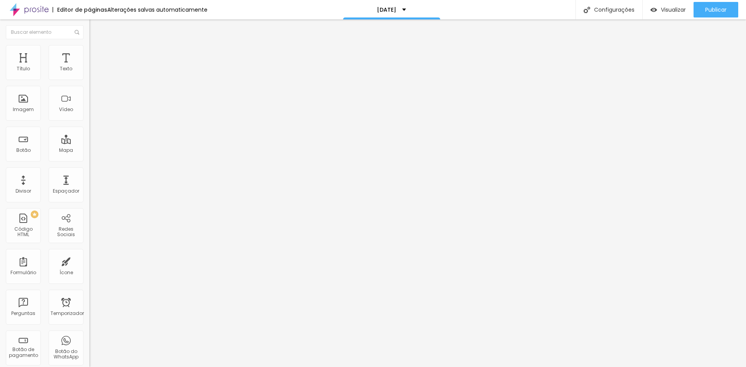
type input "26"
type input "25"
type input "21"
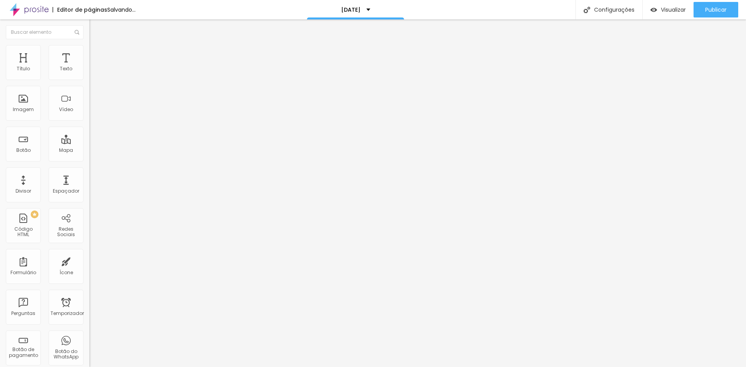
type input "21"
type input "16"
type input "12"
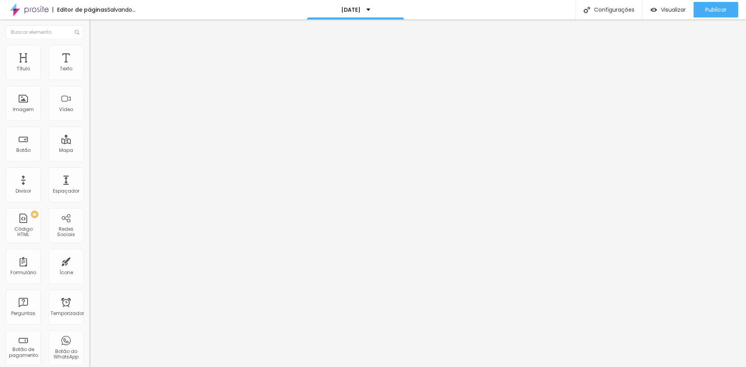
type input "11"
type input "10"
type input "9"
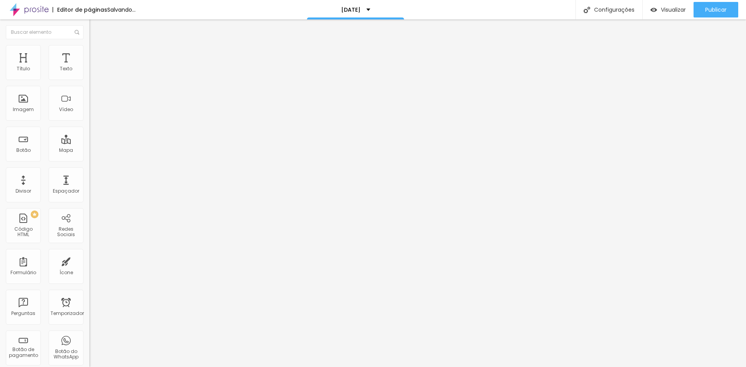
type input "9"
type input "7"
type input "5"
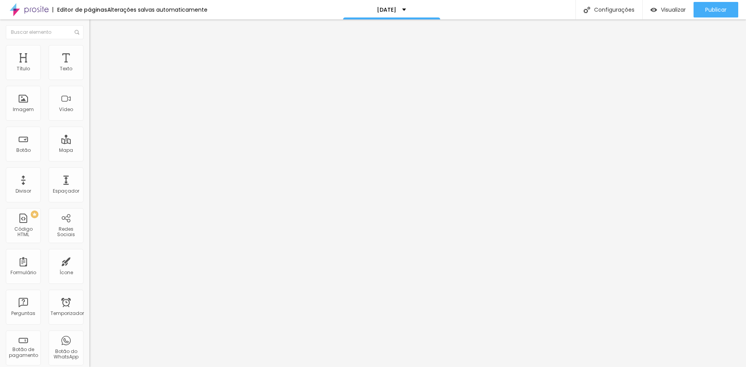
type input "3"
type input "2"
type input "1"
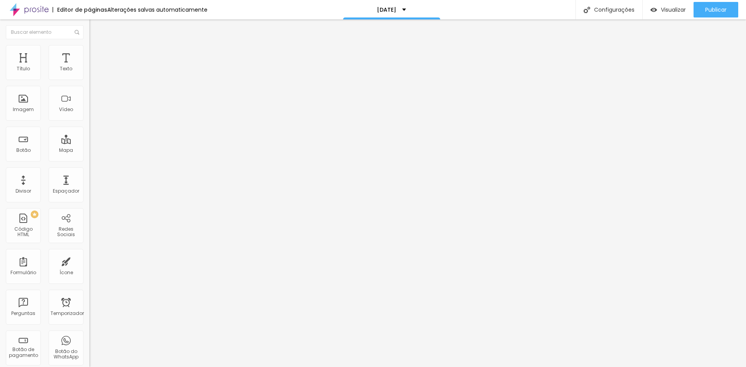
type input "1"
type input "0"
drag, startPoint x: 23, startPoint y: 77, endPoint x: 11, endPoint y: 83, distance: 14.1
type input "0"
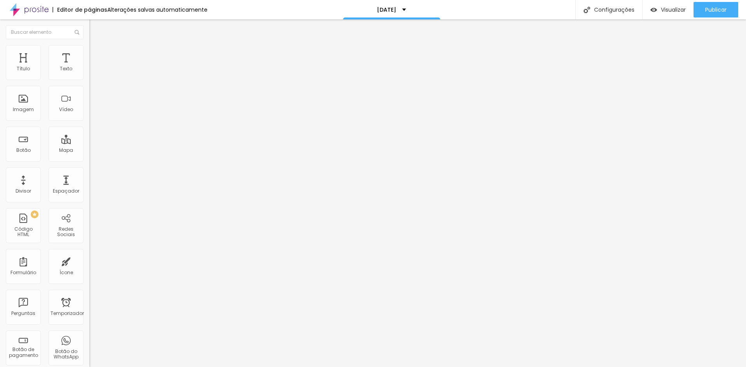
click at [89, 151] on input "range" at bounding box center [114, 154] width 50 height 6
click at [89, 261] on input "range" at bounding box center [114, 264] width 50 height 6
type input "9"
type input "8"
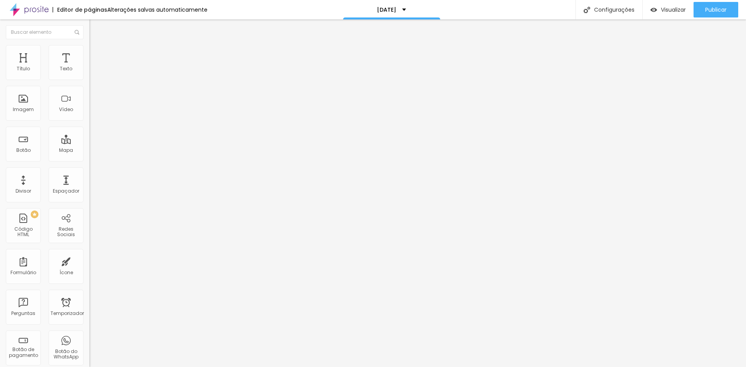
type input "8"
type input "7"
type input "6"
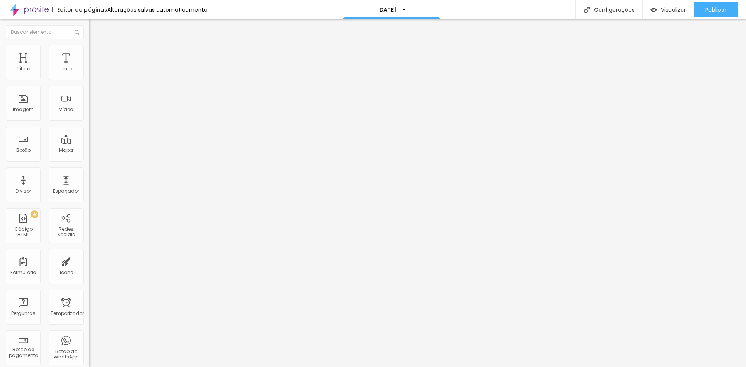
type input "5"
type input "4"
type input "2"
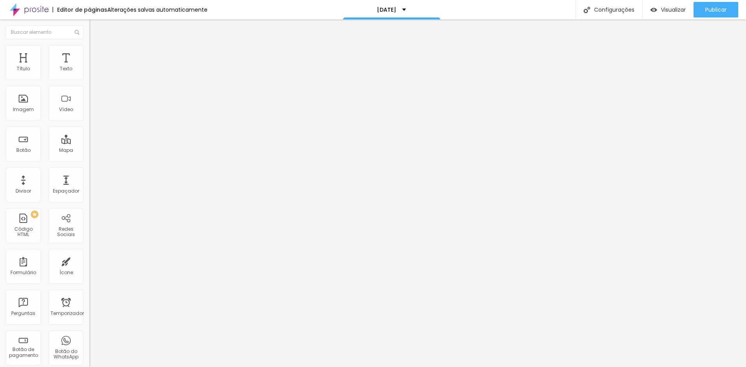
type input "2"
type input "0"
drag, startPoint x: 21, startPoint y: 90, endPoint x: 6, endPoint y: 93, distance: 15.0
type input "0"
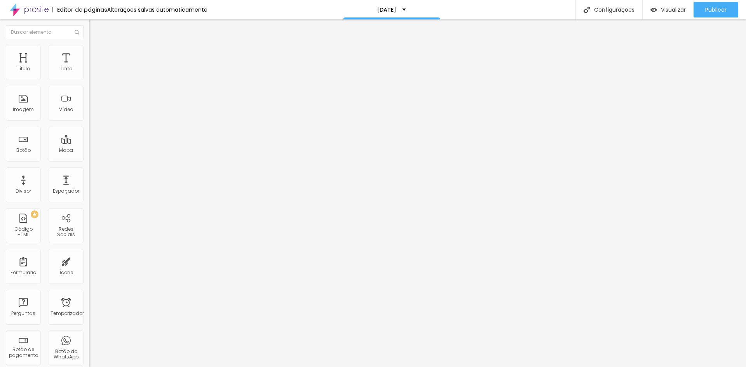
click at [89, 261] on input "range" at bounding box center [114, 264] width 50 height 6
click at [707, 14] on div "Publicar" at bounding box center [716, 10] width 21 height 16
